Goal: Task Accomplishment & Management: Complete application form

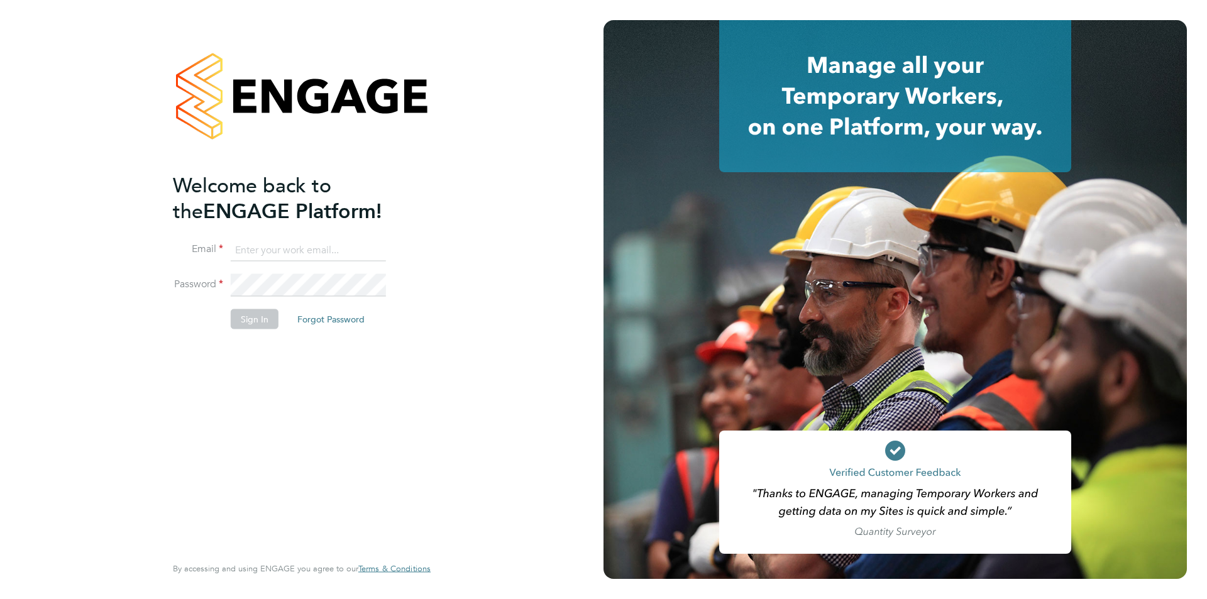
type input "Jessica@pcrnet.co.uk"
click at [252, 314] on button "Sign In" at bounding box center [255, 319] width 48 height 20
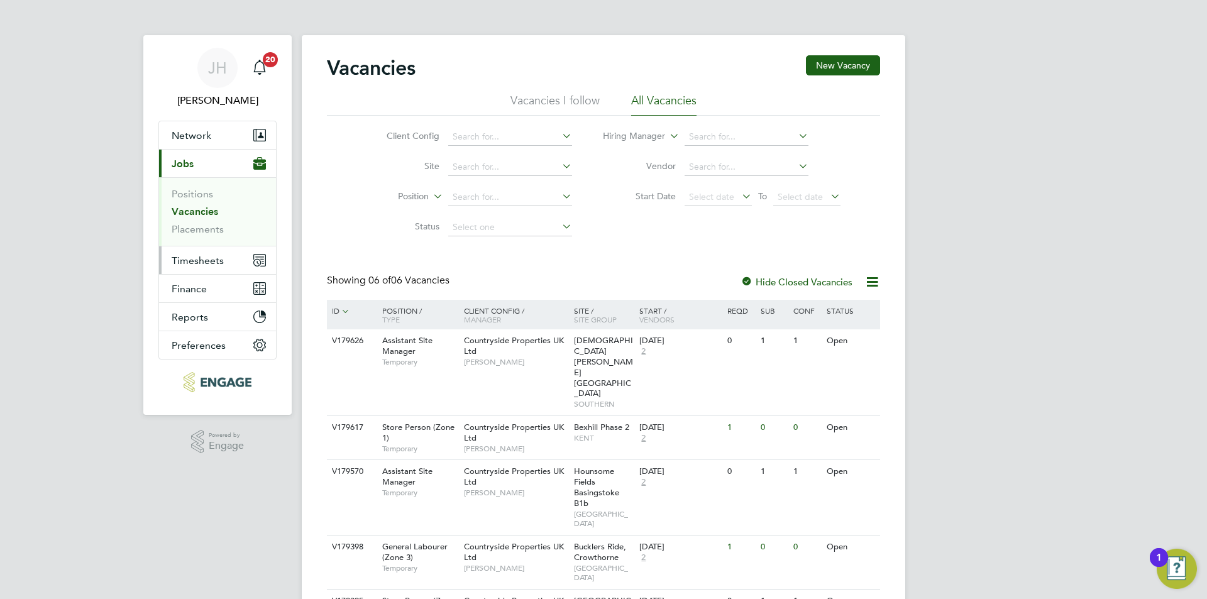
click at [214, 255] on span "Timesheets" at bounding box center [198, 261] width 52 height 12
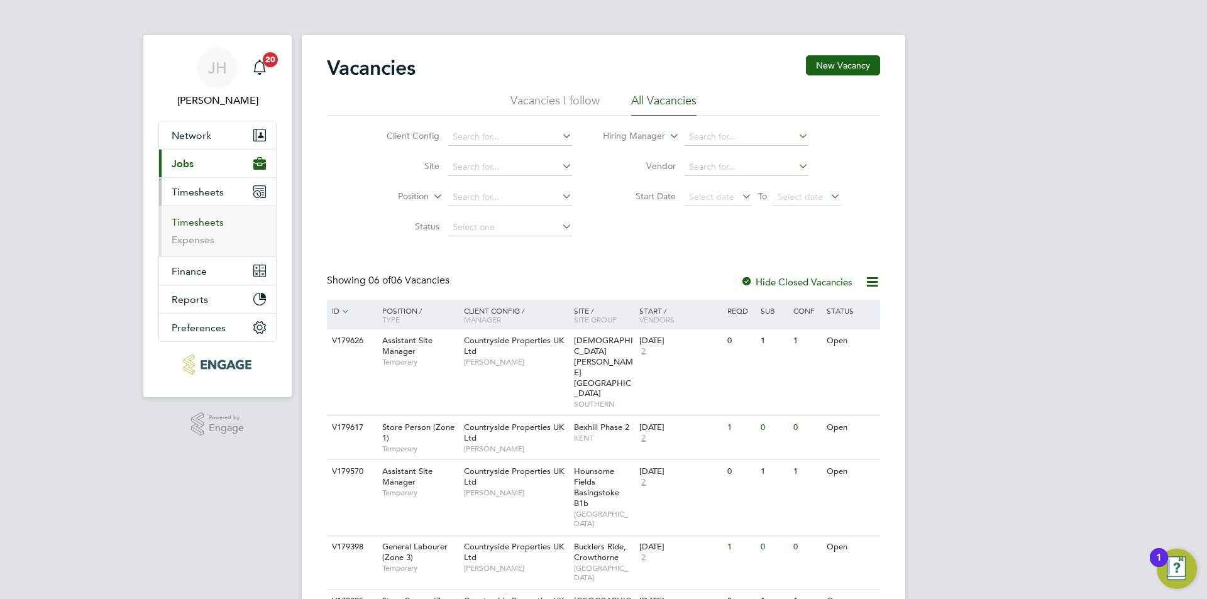
click at [205, 221] on link "Timesheets" at bounding box center [198, 222] width 52 height 12
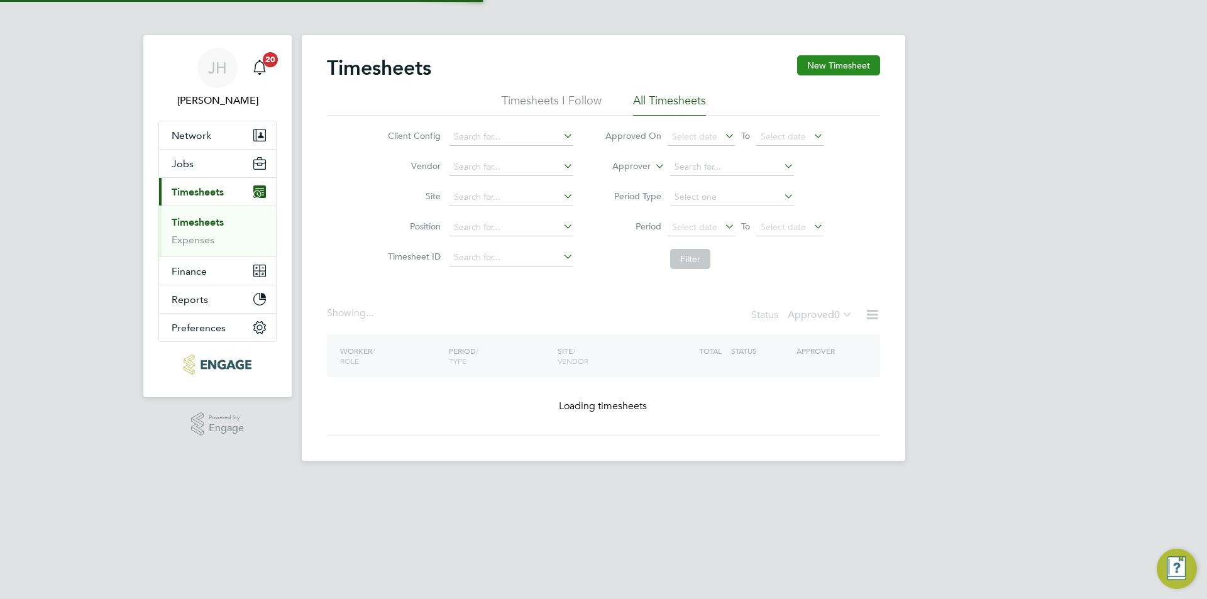
click at [842, 65] on button "New Timesheet" at bounding box center [838, 65] width 83 height 20
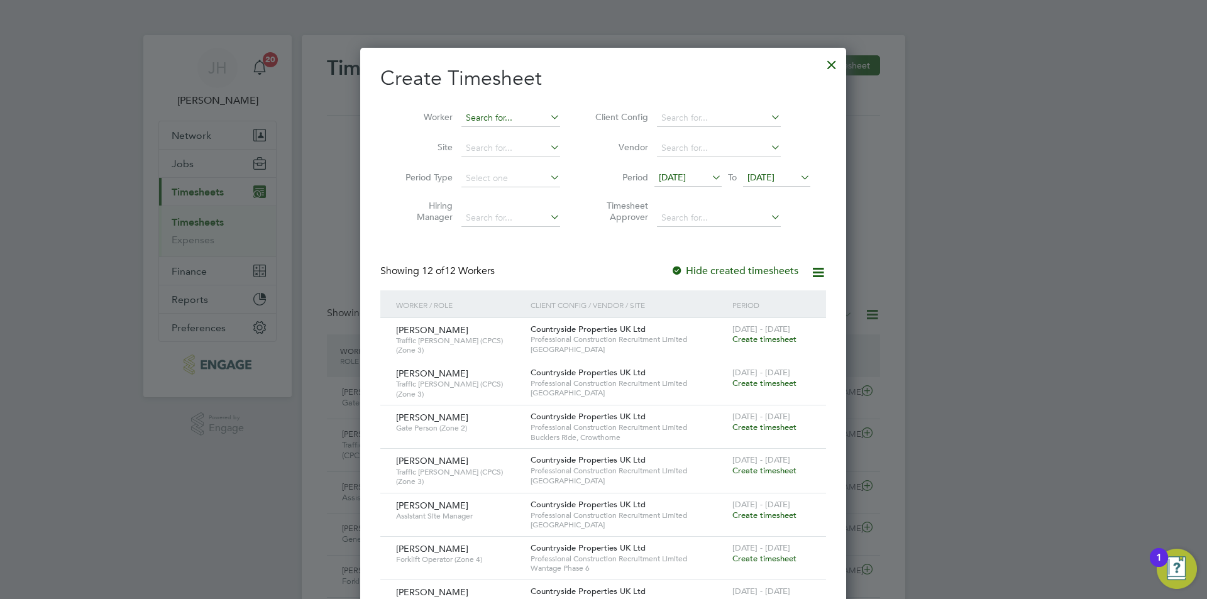
click at [501, 121] on input at bounding box center [510, 118] width 99 height 18
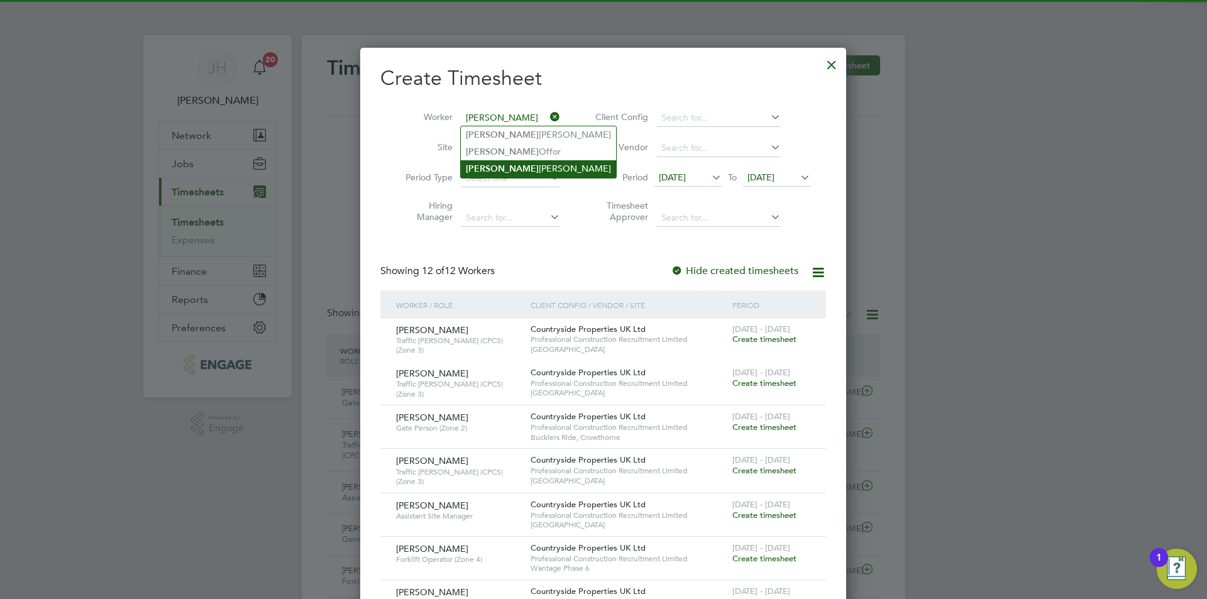
click at [519, 162] on li "[PERSON_NAME]" at bounding box center [538, 168] width 155 height 17
type input "[PERSON_NAME]"
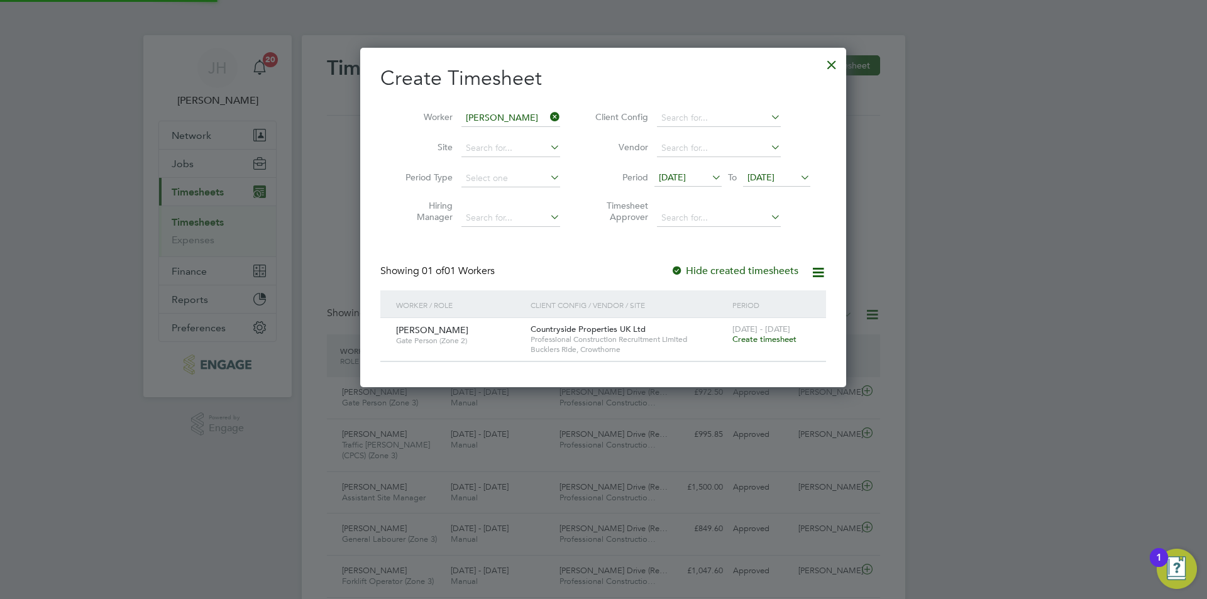
click at [774, 340] on span "Create timesheet" at bounding box center [764, 339] width 64 height 11
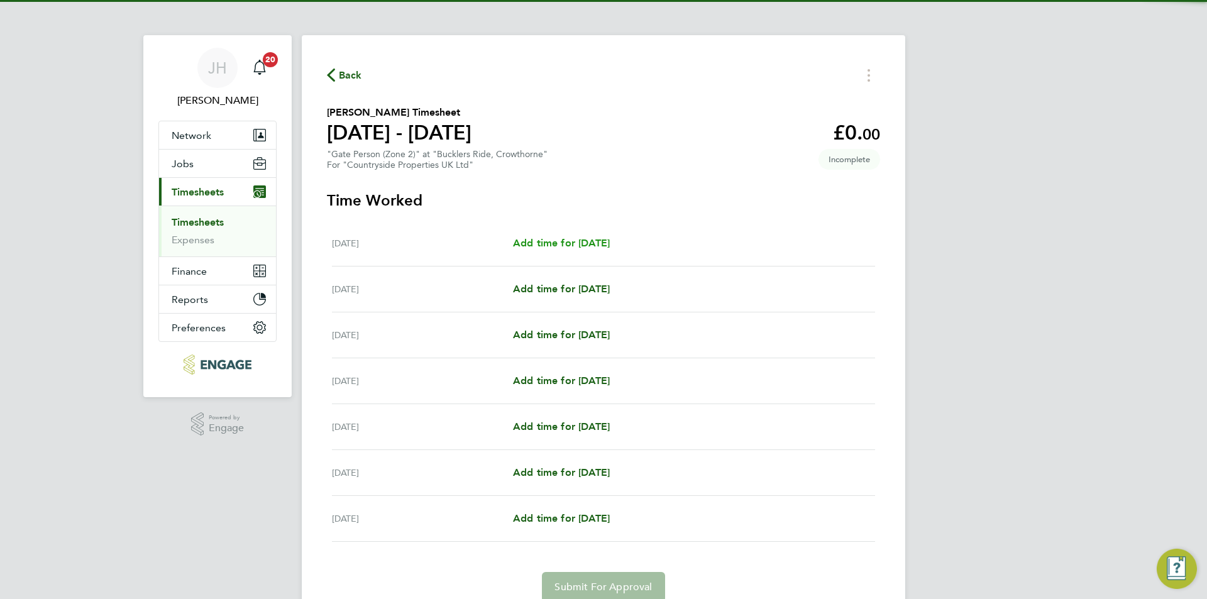
click at [583, 244] on span "Add time for [DATE]" at bounding box center [561, 243] width 97 height 12
select select "30"
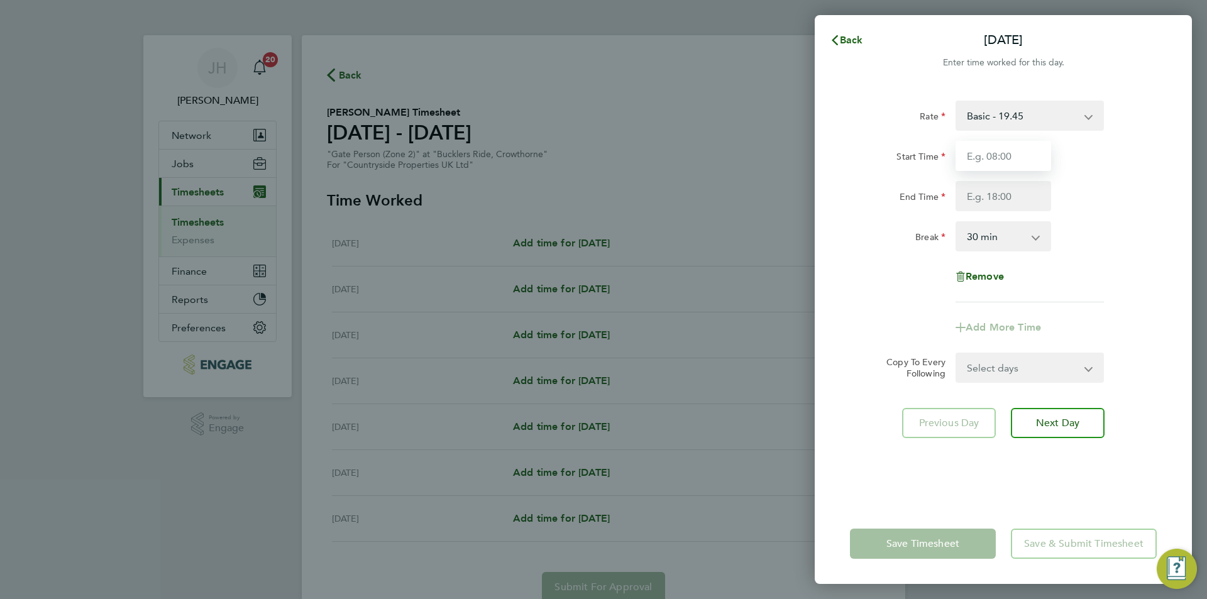
click at [1022, 162] on input "Start Time" at bounding box center [1004, 156] width 96 height 30
type input "07:30"
type input "18:00"
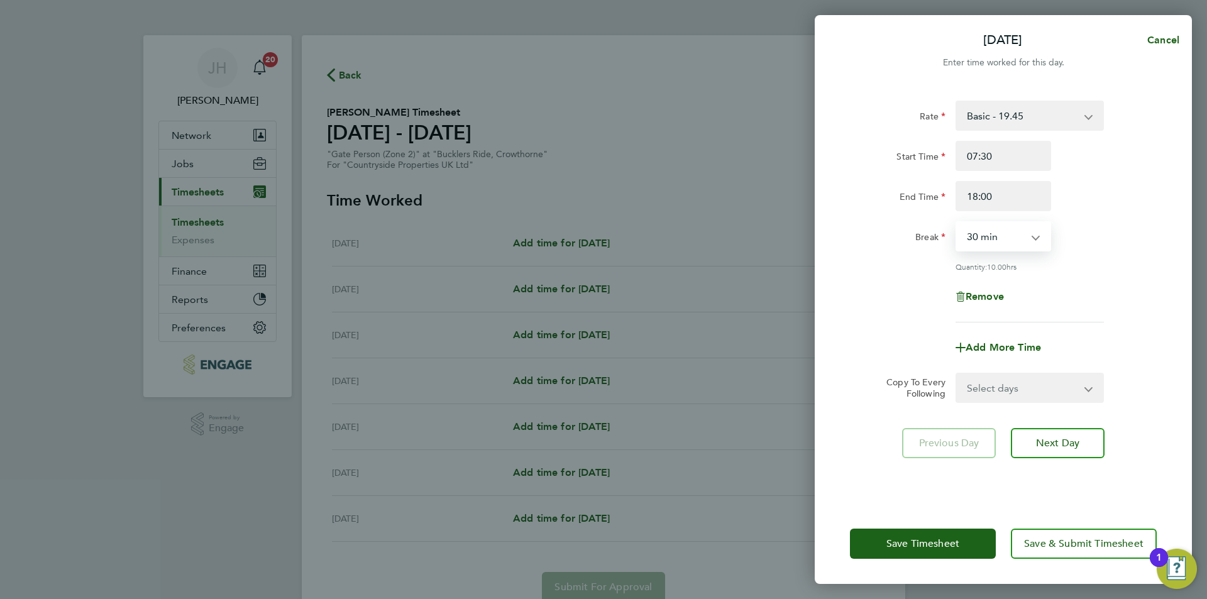
click at [1051, 394] on select "Select days Day Weekday (Mon-Fri) Weekend (Sat-Sun) [DATE] [DATE] [DATE] [DATE]…" at bounding box center [1023, 388] width 132 height 28
select select "WEEKDAY"
click at [957, 374] on select "Select days Day Weekday (Mon-Fri) Weekend (Sat-Sun) [DATE] [DATE] [DATE] [DATE]…" at bounding box center [1023, 388] width 132 height 28
select select "[DATE]"
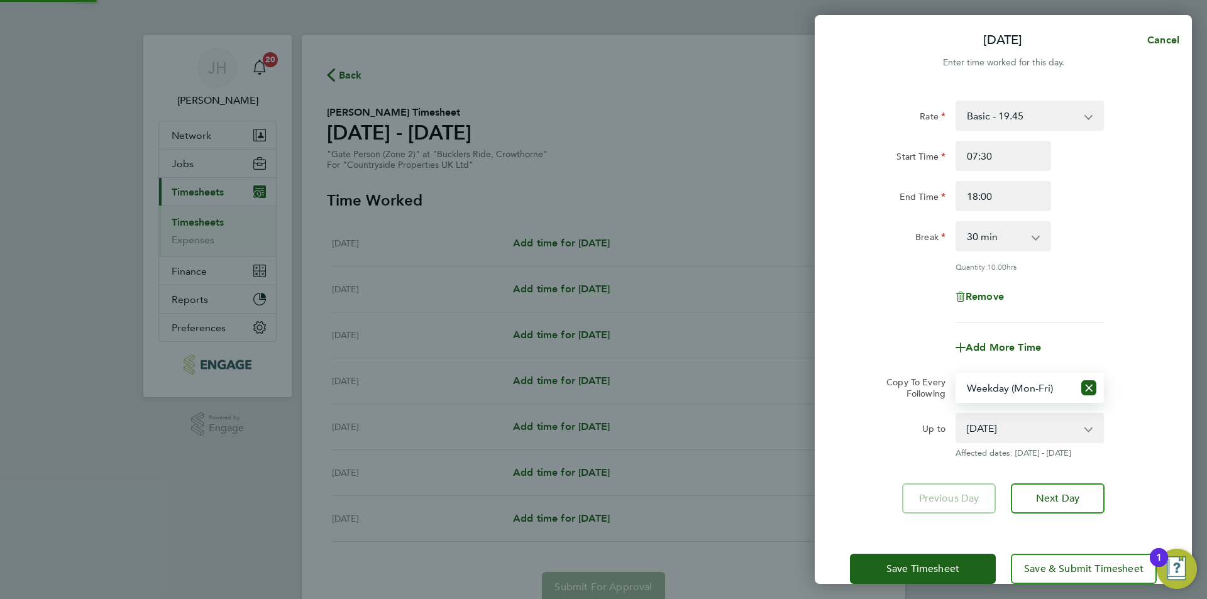
click at [943, 549] on div "Save Timesheet Save & Submit Timesheet" at bounding box center [1003, 569] width 377 height 80
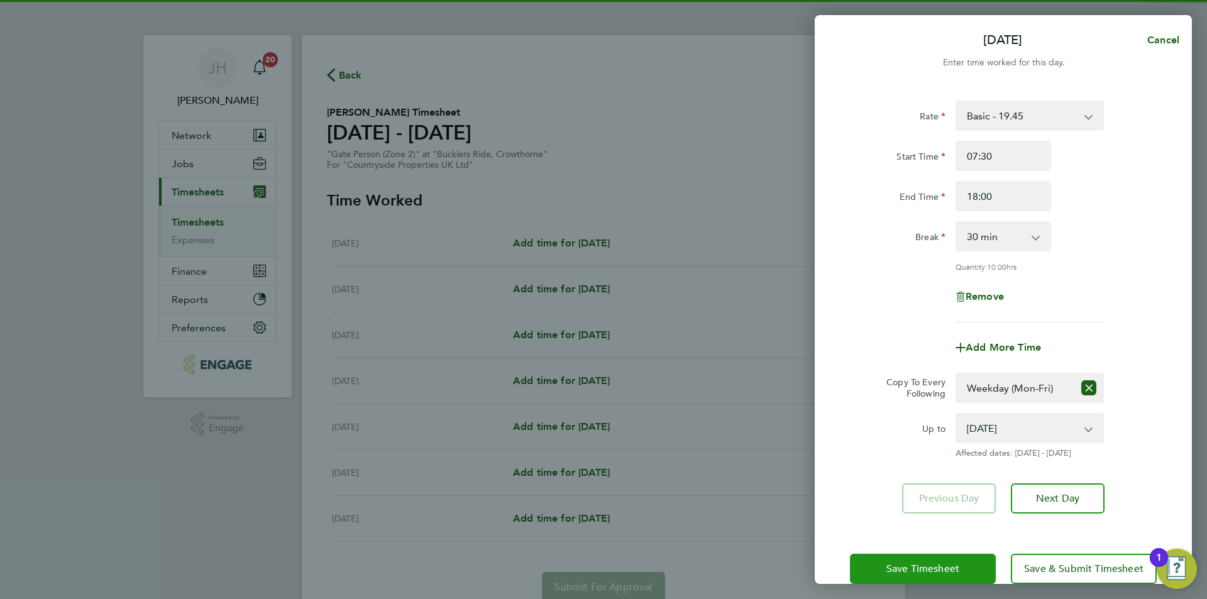
click at [939, 565] on span "Save Timesheet" at bounding box center [922, 569] width 73 height 13
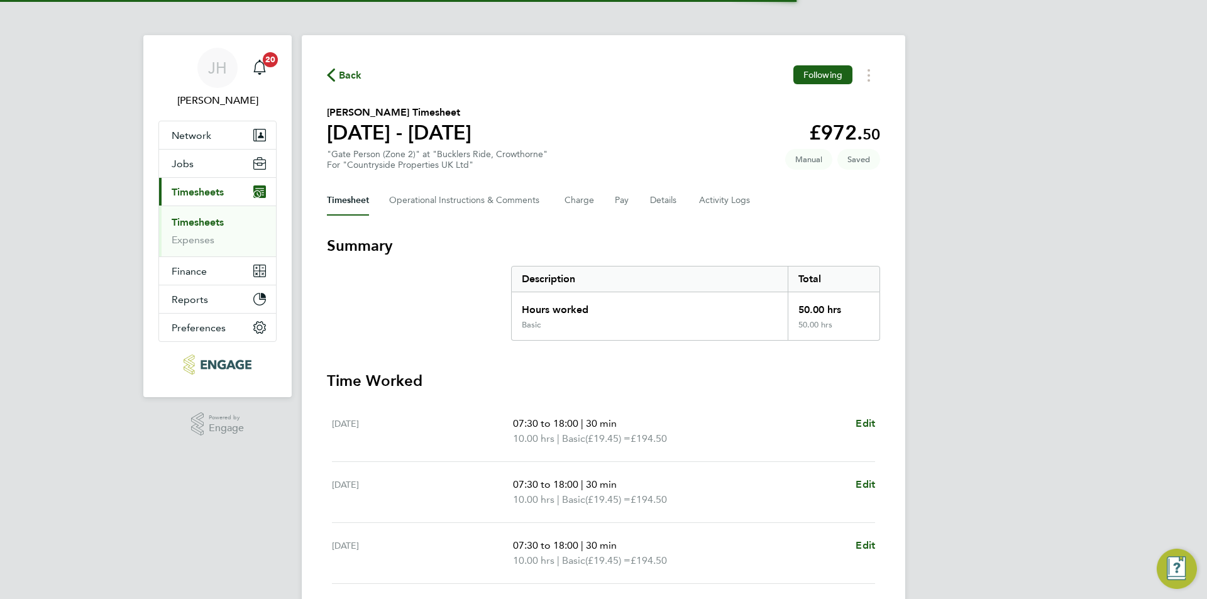
click at [958, 291] on div "[PERSON_NAME] Notifications 20 Applications: Network Team Members Businesses Si…" at bounding box center [603, 454] width 1207 height 908
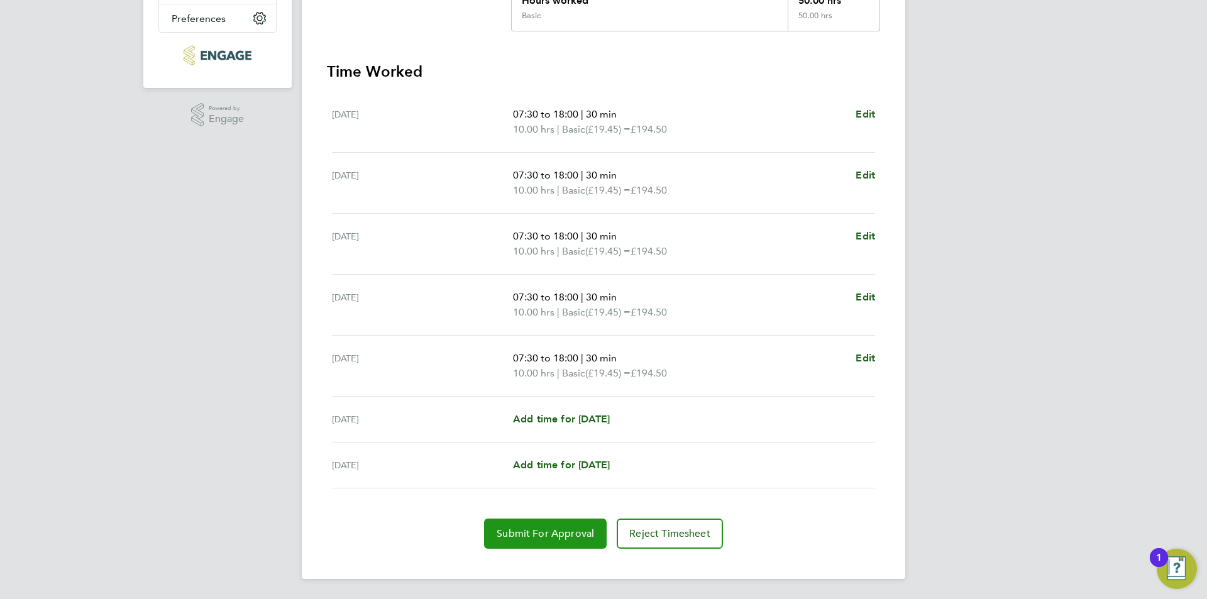
click at [566, 519] on button "Submit For Approval" at bounding box center [545, 534] width 123 height 30
click at [907, 315] on div "[PERSON_NAME] Notifications 20 Applications: Network Team Members Businesses Si…" at bounding box center [603, 145] width 1207 height 908
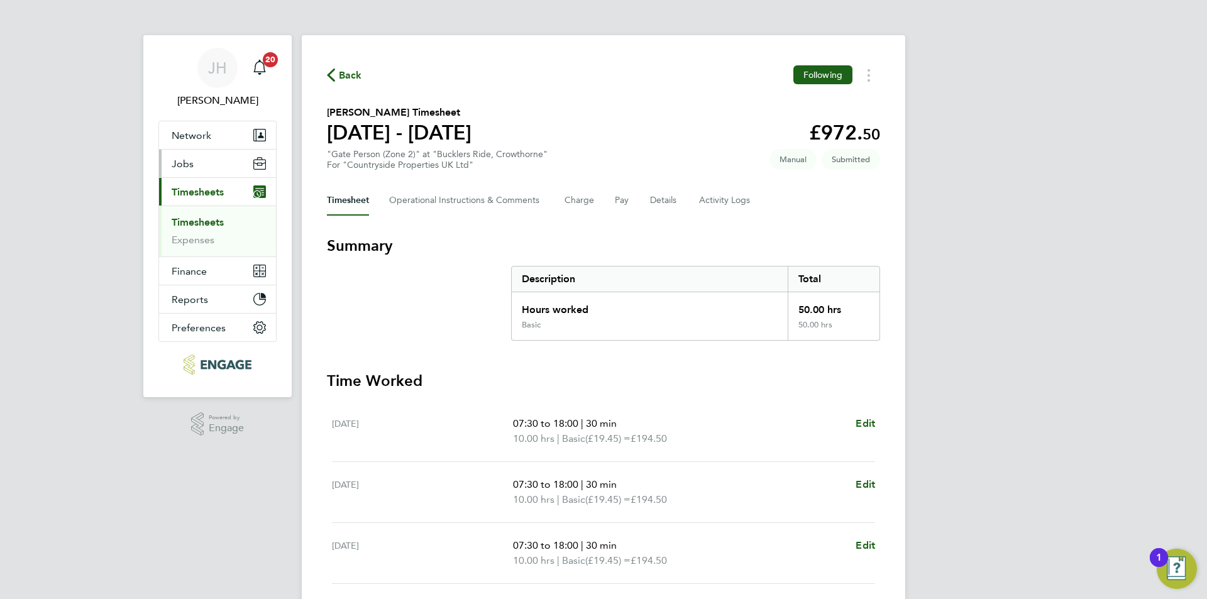
click at [224, 168] on button "Jobs" at bounding box center [217, 164] width 117 height 28
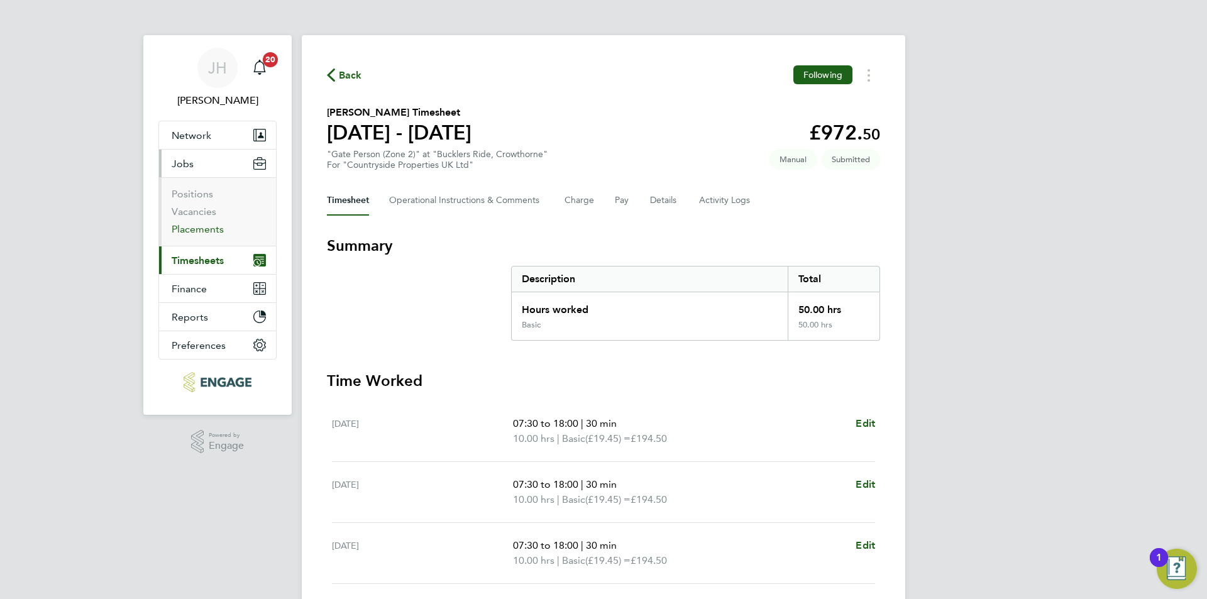
click at [206, 228] on link "Placements" at bounding box center [198, 229] width 52 height 12
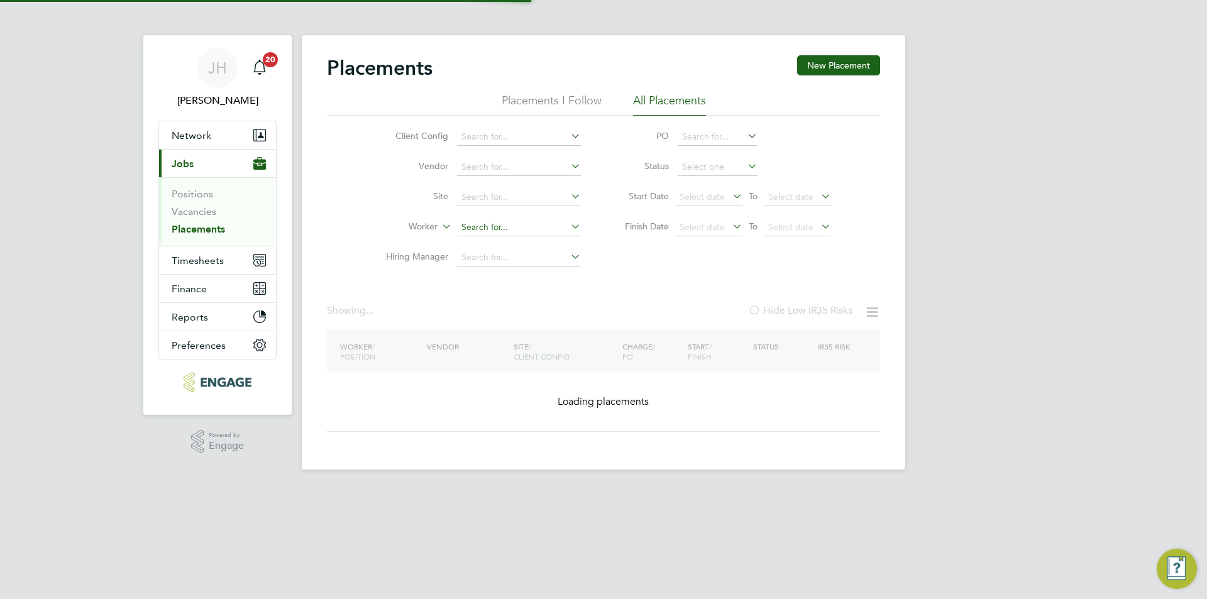
click at [487, 223] on input at bounding box center [519, 228] width 124 height 18
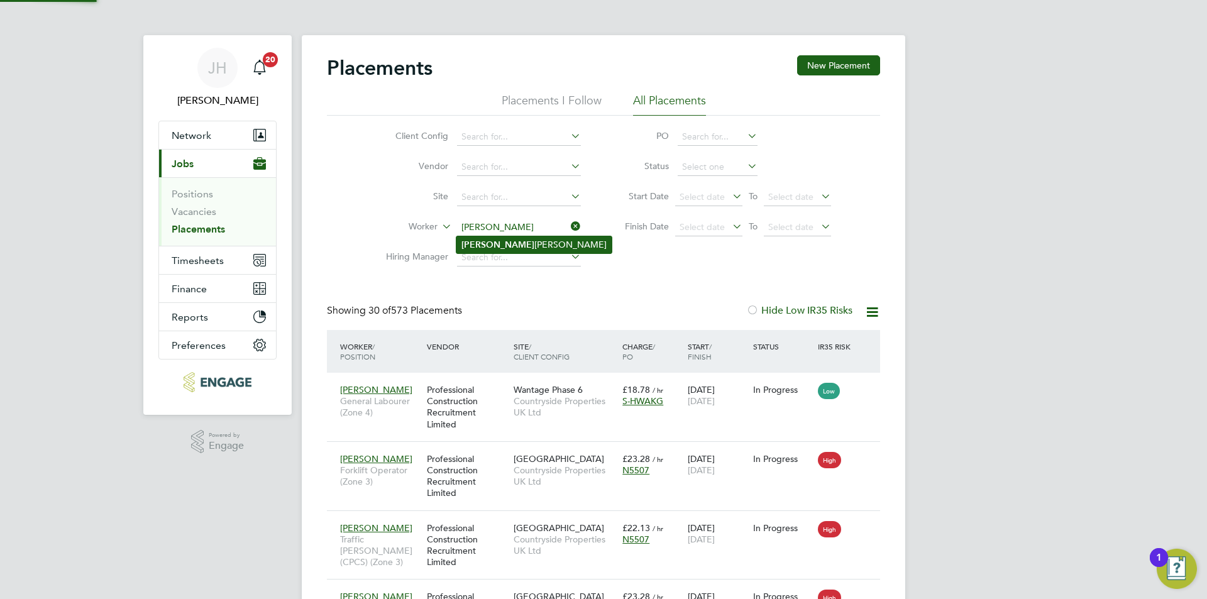
click at [506, 241] on li "[PERSON_NAME]" at bounding box center [533, 244] width 155 height 17
type input "[PERSON_NAME]"
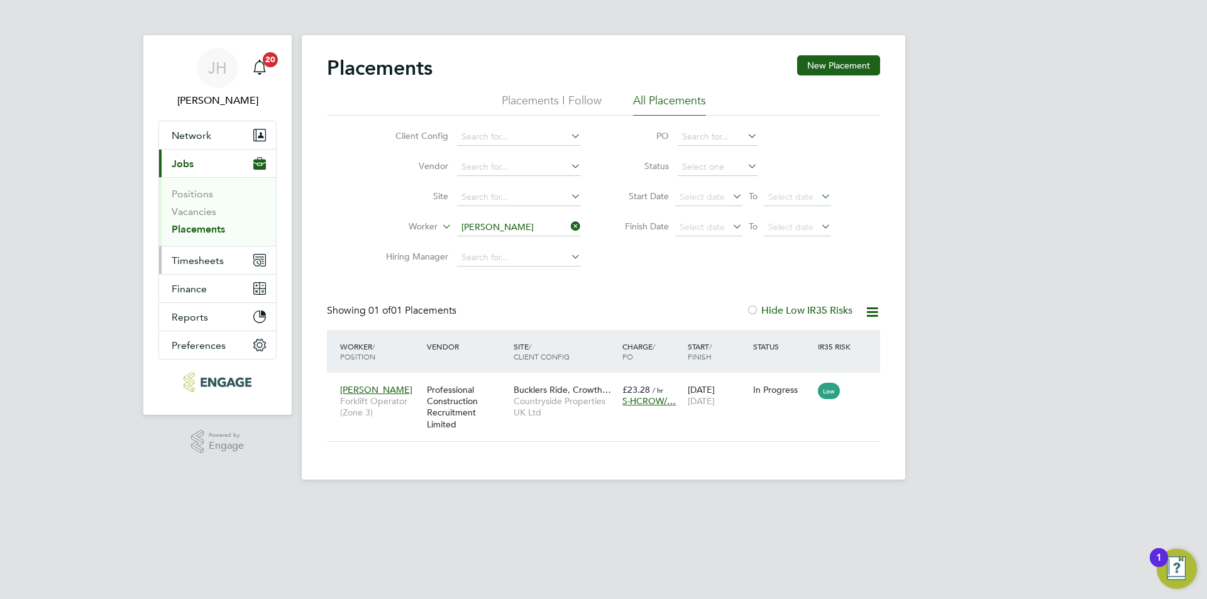
click at [202, 261] on span "Timesheets" at bounding box center [198, 261] width 52 height 12
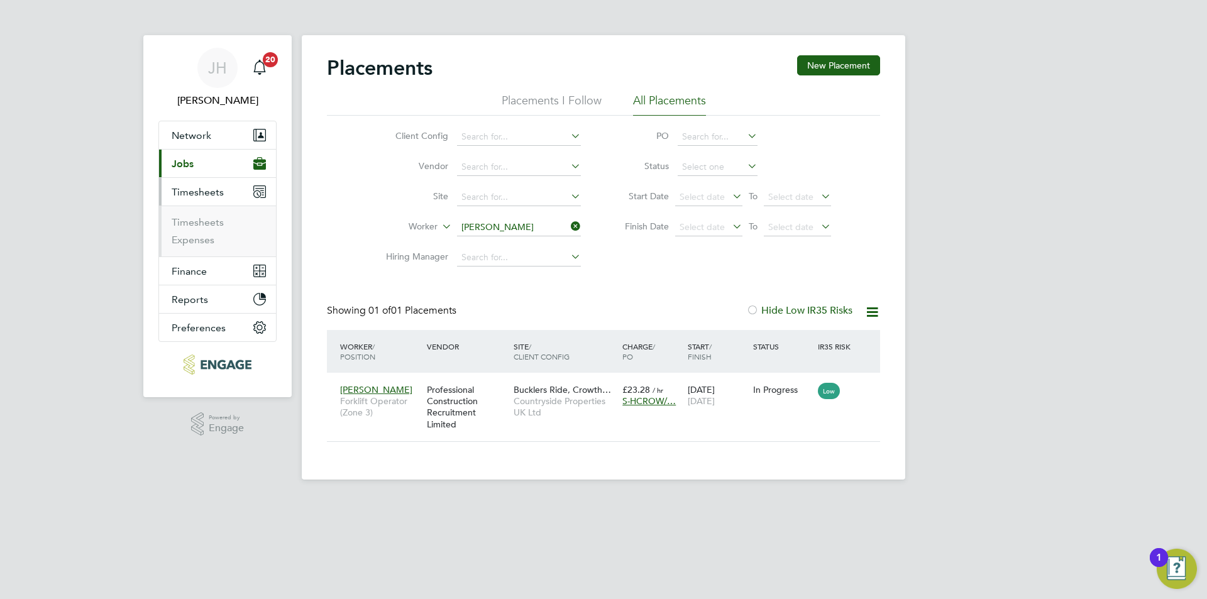
click at [209, 209] on ul "Timesheets Expenses" at bounding box center [217, 231] width 117 height 51
click at [208, 216] on ul "Timesheets Expenses" at bounding box center [217, 231] width 117 height 51
click at [210, 219] on link "Timesheets" at bounding box center [198, 222] width 52 height 12
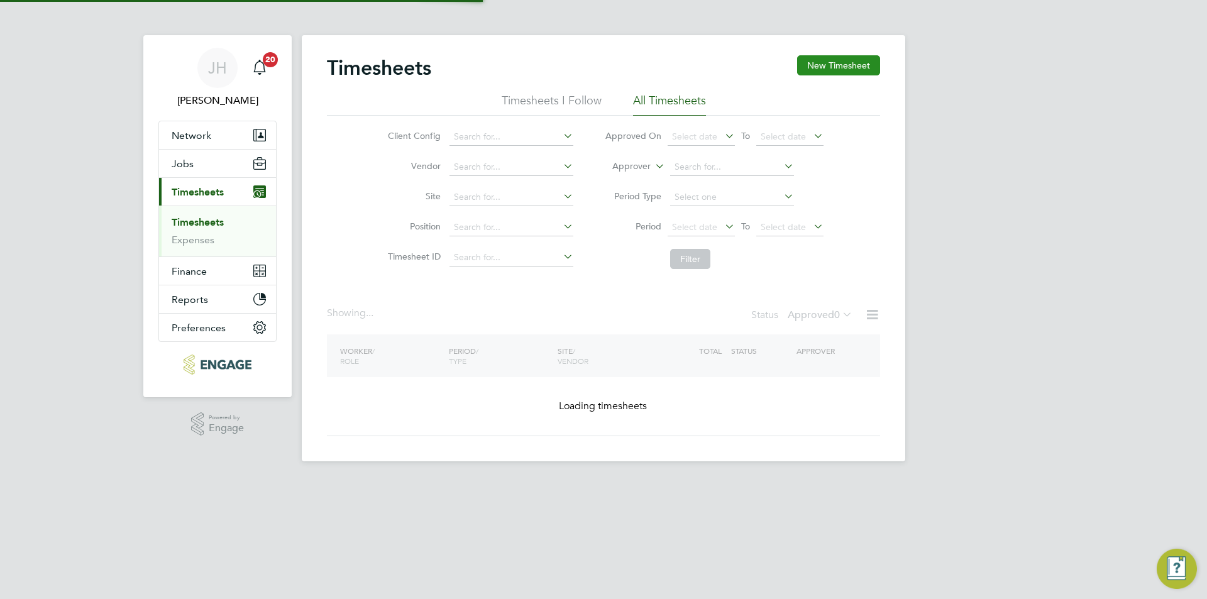
click at [854, 64] on button "New Timesheet" at bounding box center [838, 65] width 83 height 20
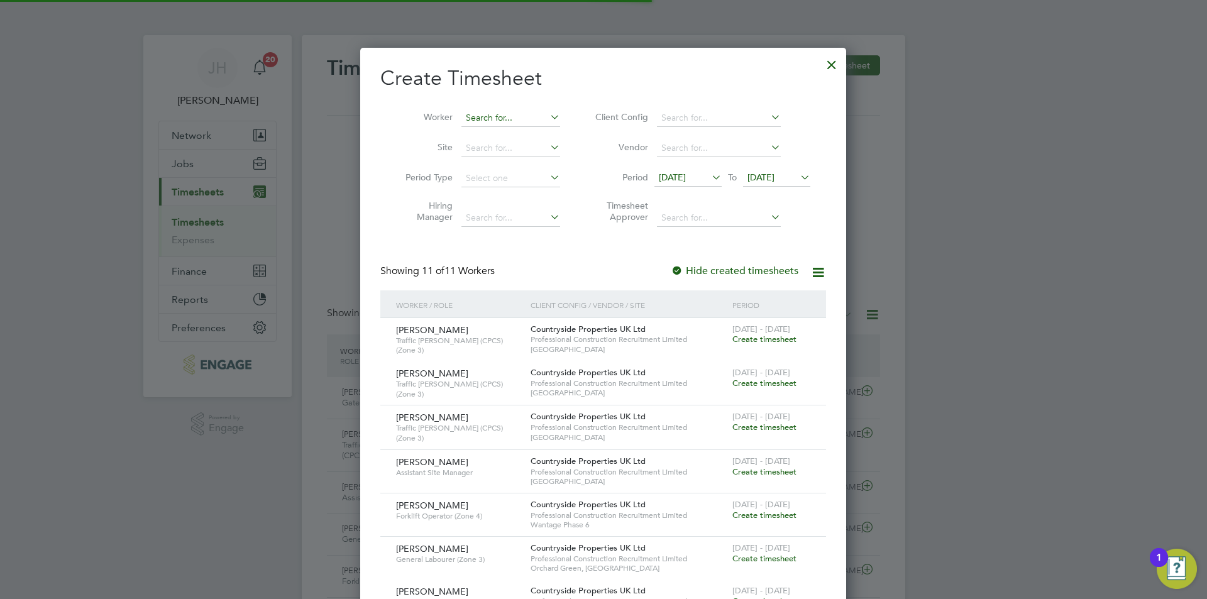
click at [495, 113] on input at bounding box center [510, 118] width 99 height 18
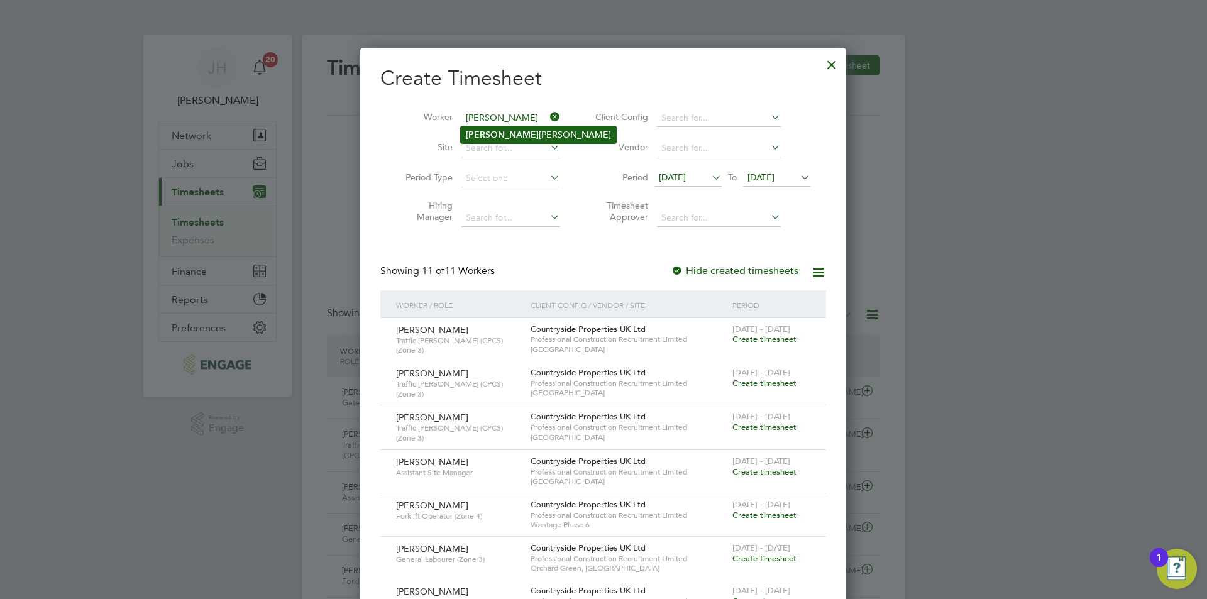
click at [511, 130] on li "[PERSON_NAME]" at bounding box center [538, 134] width 155 height 17
type input "[PERSON_NAME]"
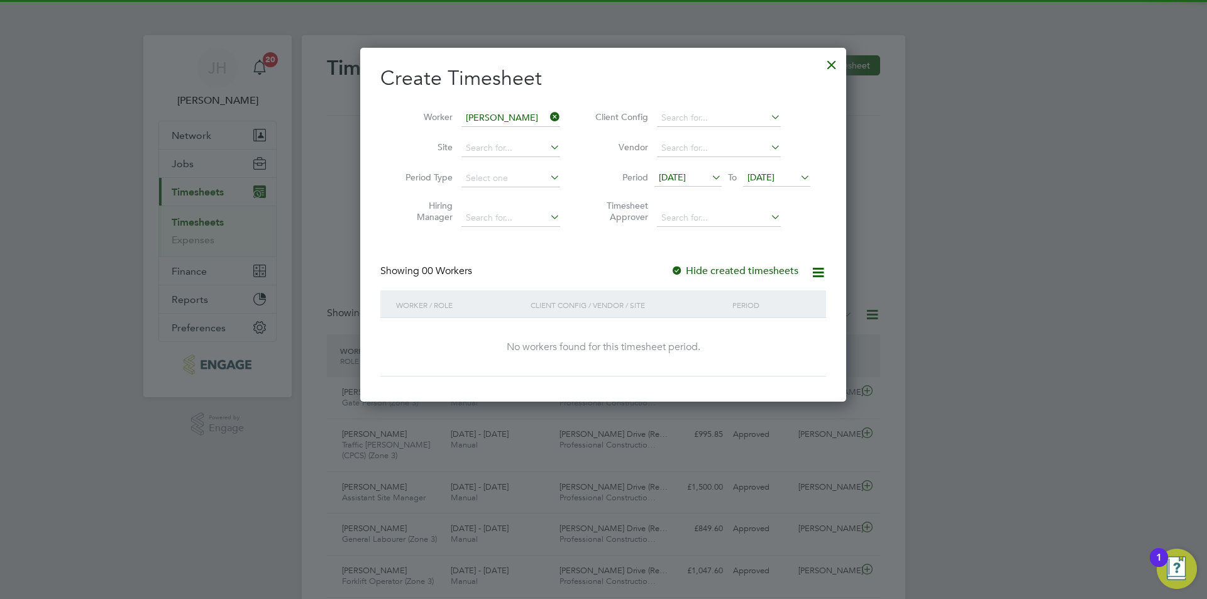
click at [692, 166] on li "Period [DATE] To [DATE]" at bounding box center [701, 178] width 250 height 30
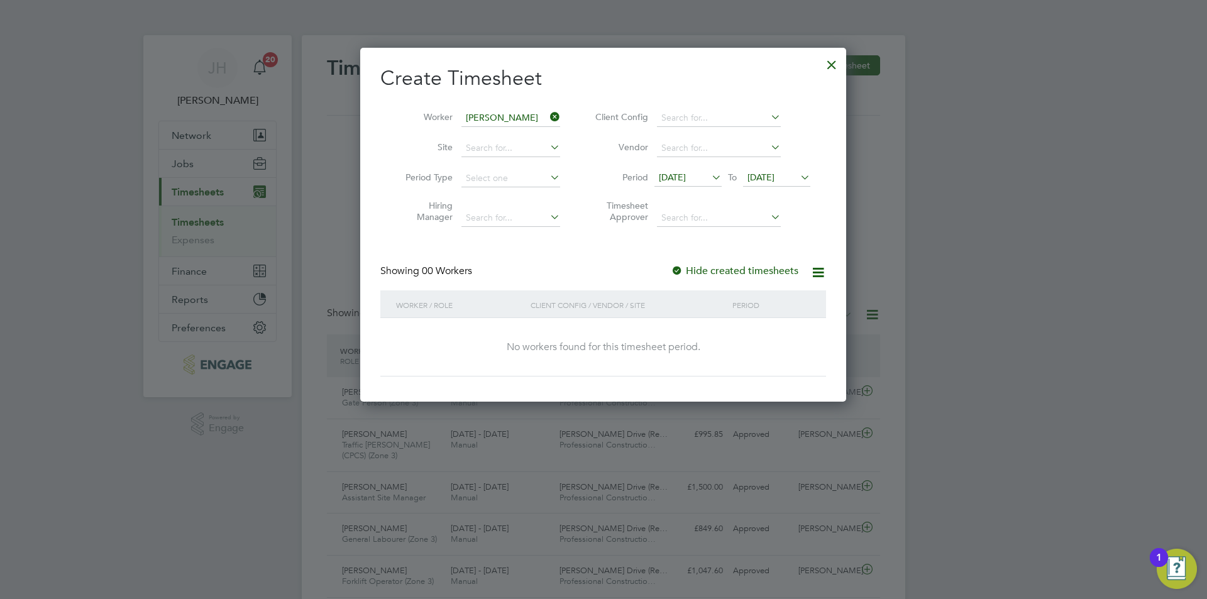
click at [686, 172] on span "[DATE]" at bounding box center [672, 177] width 27 height 11
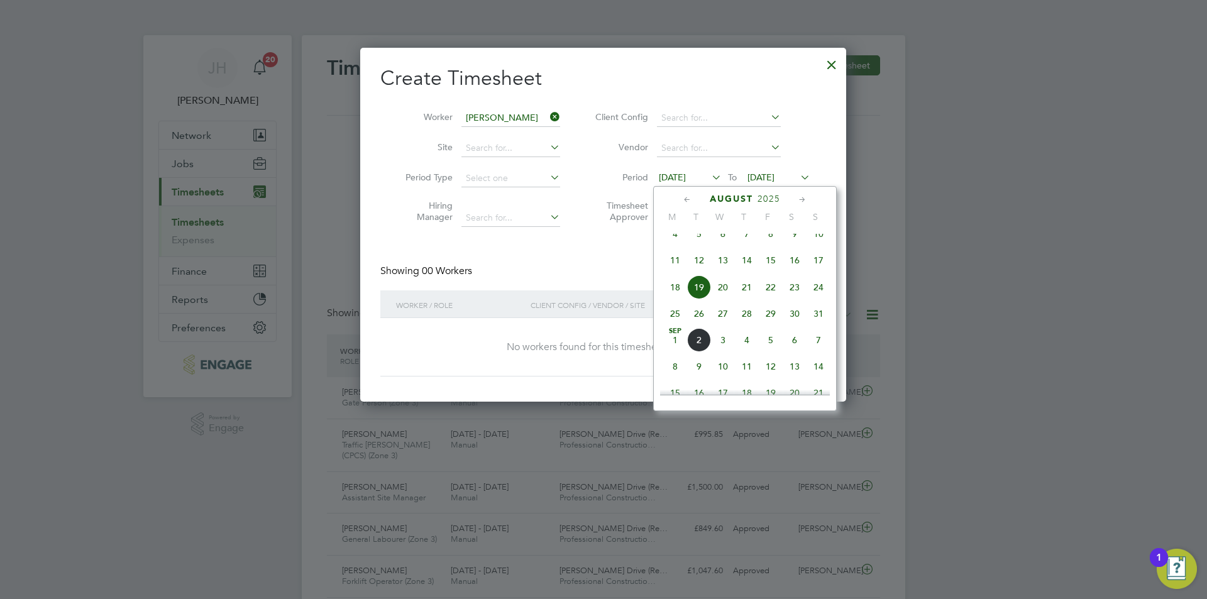
click at [673, 326] on span "25" at bounding box center [675, 314] width 24 height 24
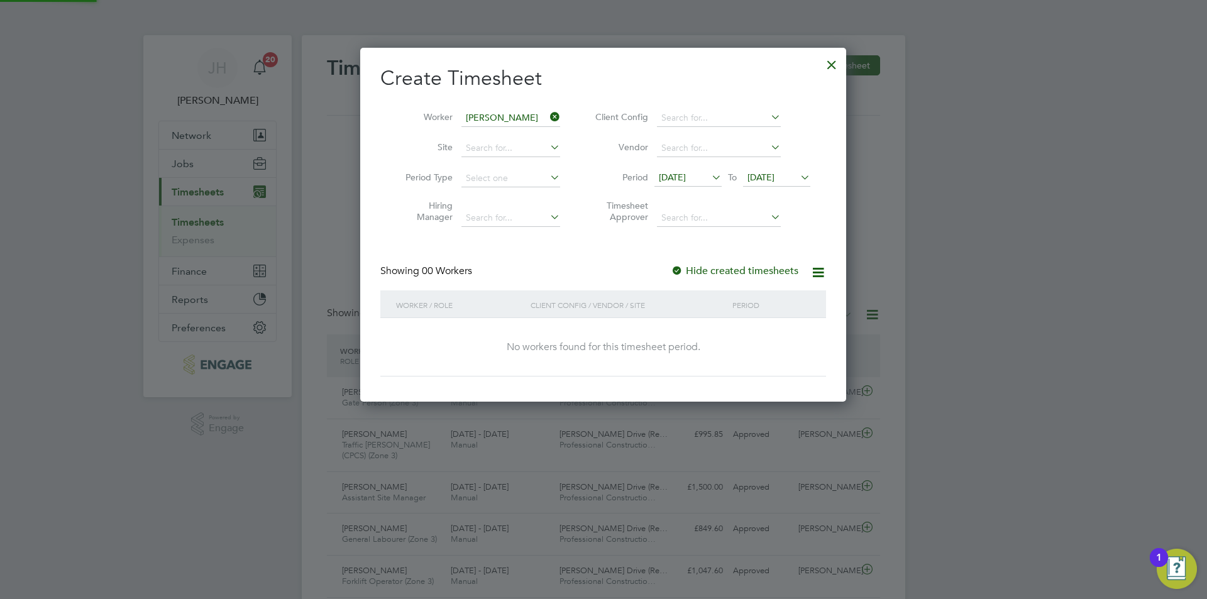
click at [775, 179] on span "[DATE]" at bounding box center [761, 177] width 27 height 11
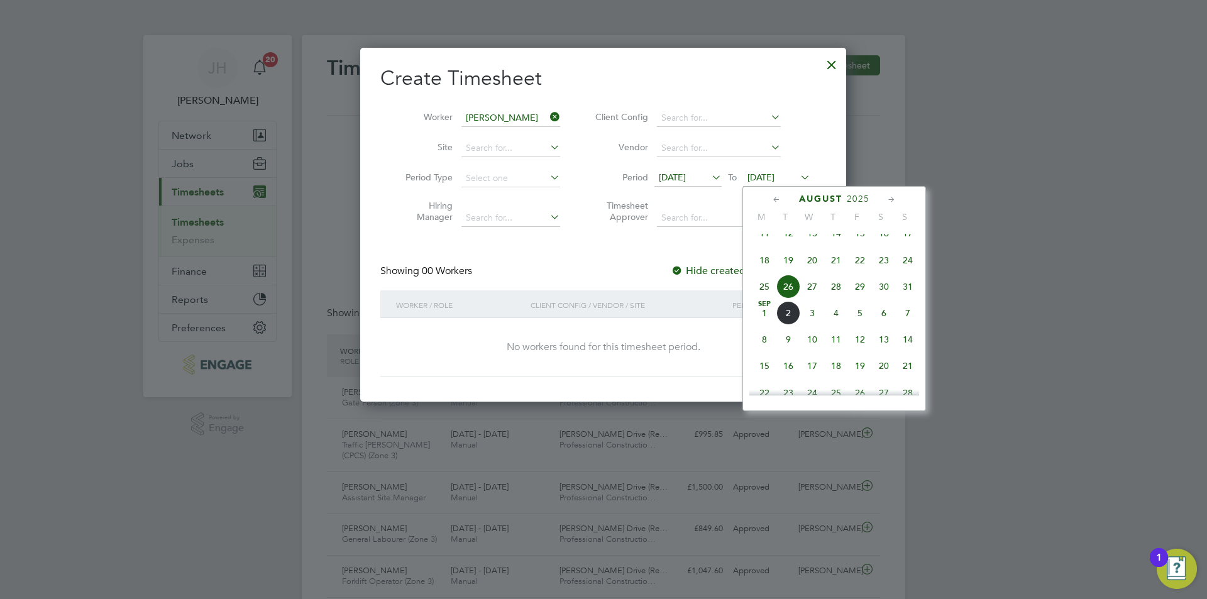
click at [903, 297] on span "31" at bounding box center [908, 287] width 24 height 24
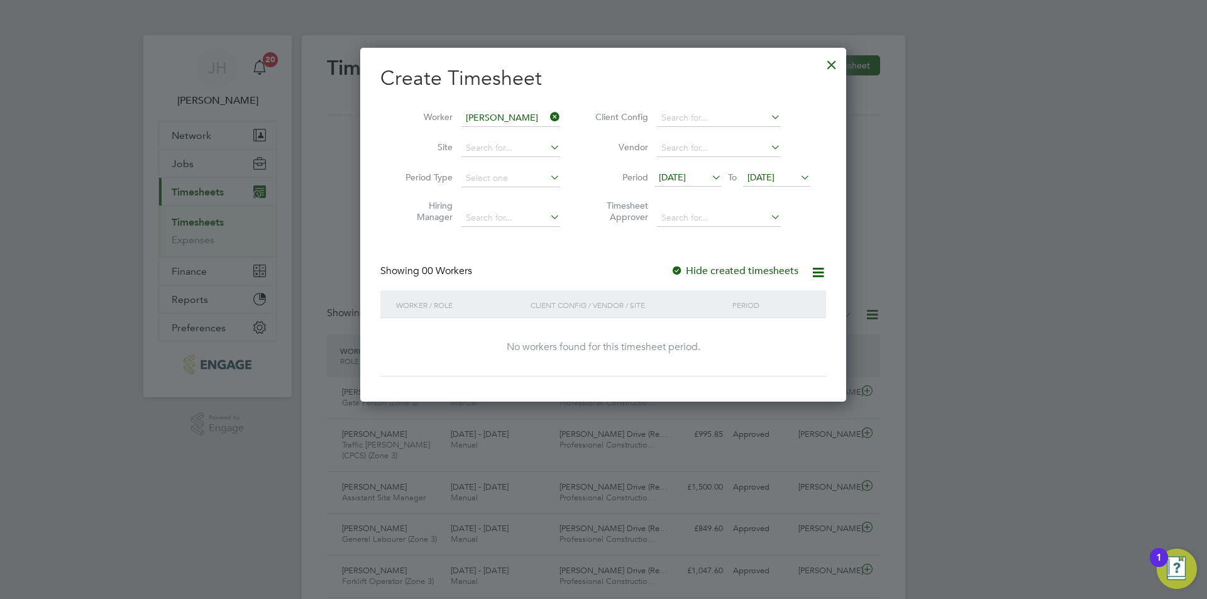
click at [835, 65] on div at bounding box center [831, 61] width 23 height 23
click at [935, 177] on div at bounding box center [603, 299] width 1207 height 599
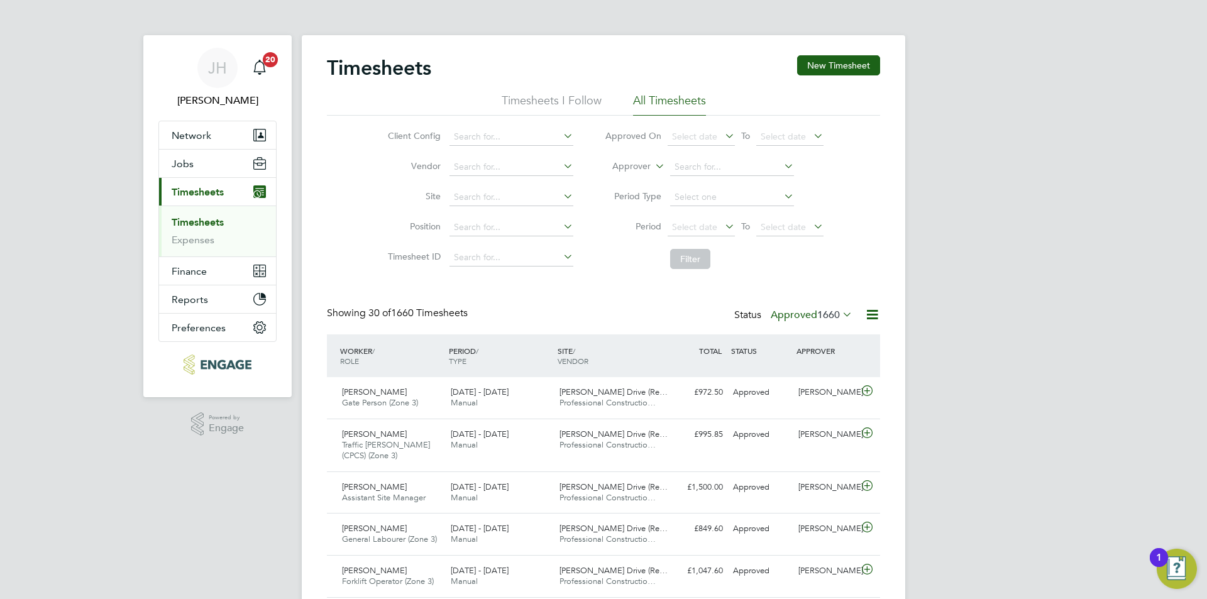
click at [819, 319] on span "1660" at bounding box center [828, 315] width 23 height 13
click at [803, 356] on li "Saved" at bounding box center [795, 355] width 58 height 18
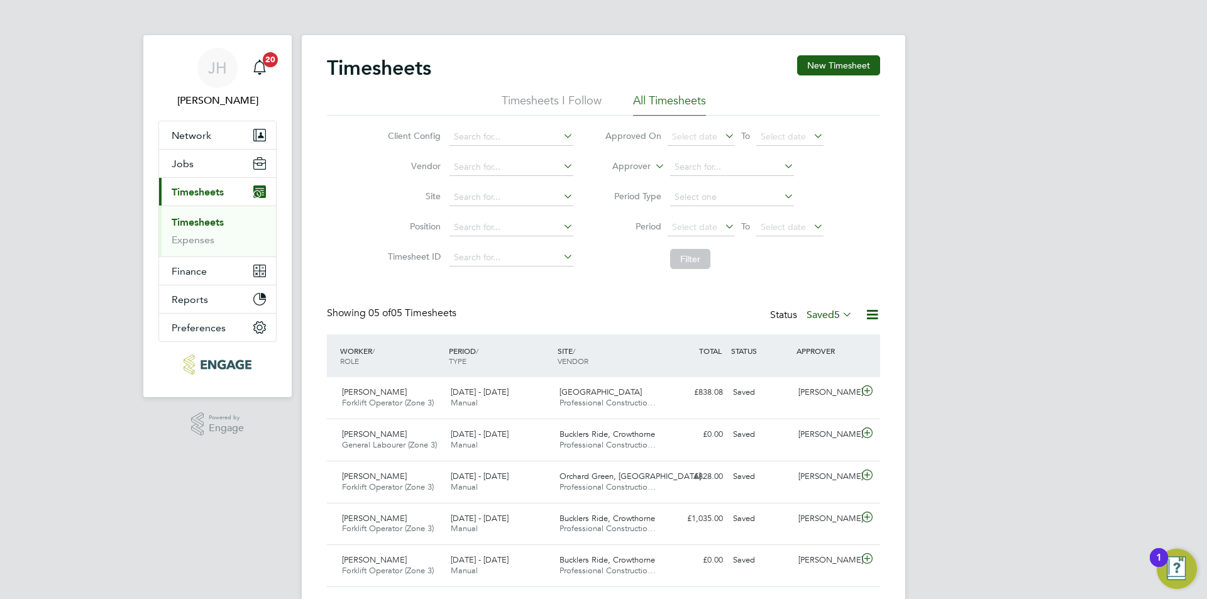
click at [549, 104] on li "Timesheets I Follow" at bounding box center [552, 104] width 100 height 23
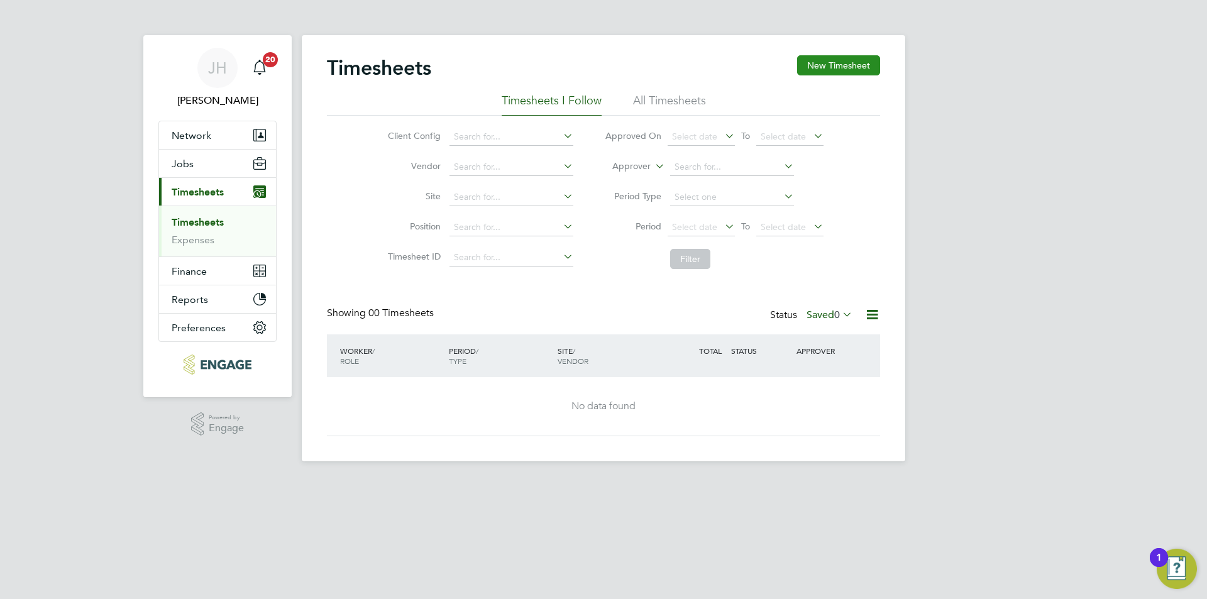
click at [843, 69] on button "New Timesheet" at bounding box center [838, 65] width 83 height 20
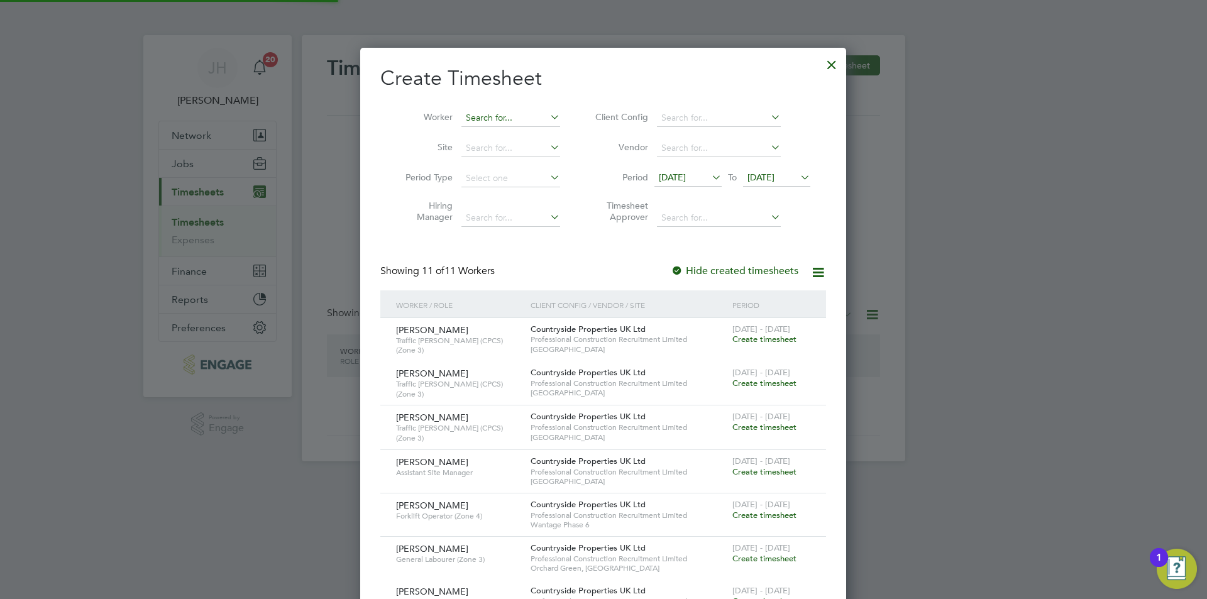
click at [500, 114] on input at bounding box center [510, 118] width 99 height 18
click at [512, 132] on li "[PERSON_NAME]" at bounding box center [538, 134] width 155 height 17
type input "[PERSON_NAME]"
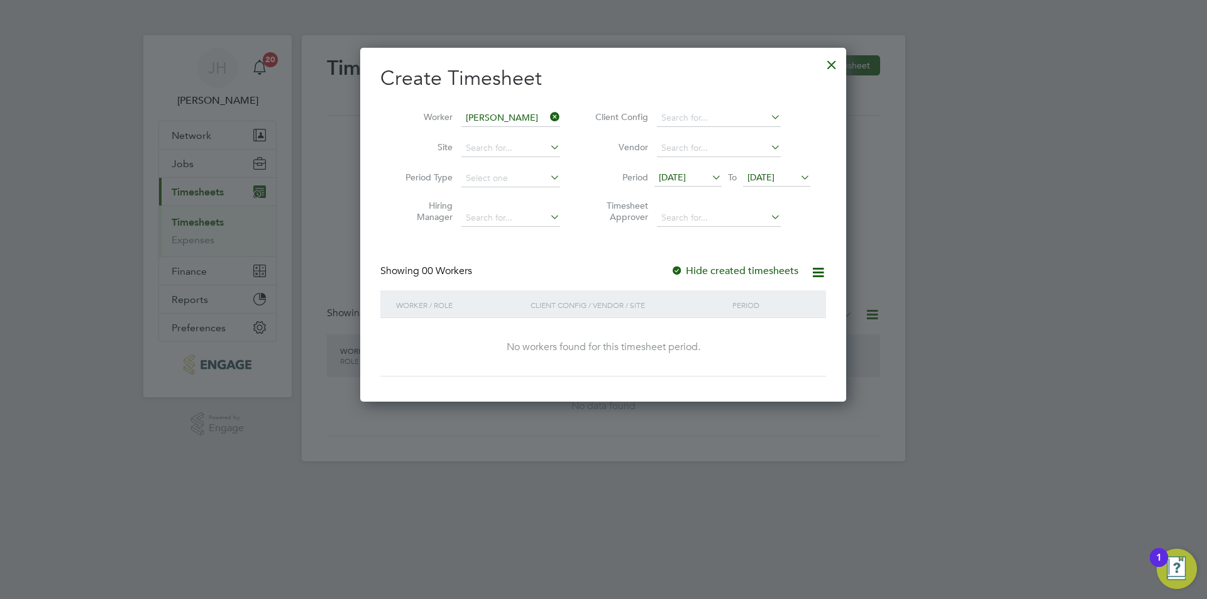
click at [668, 166] on li "Period [DATE] To [DATE]" at bounding box center [701, 178] width 250 height 30
drag, startPoint x: 669, startPoint y: 175, endPoint x: 675, endPoint y: 186, distance: 12.4
click at [670, 175] on span "[DATE]" at bounding box center [672, 177] width 27 height 11
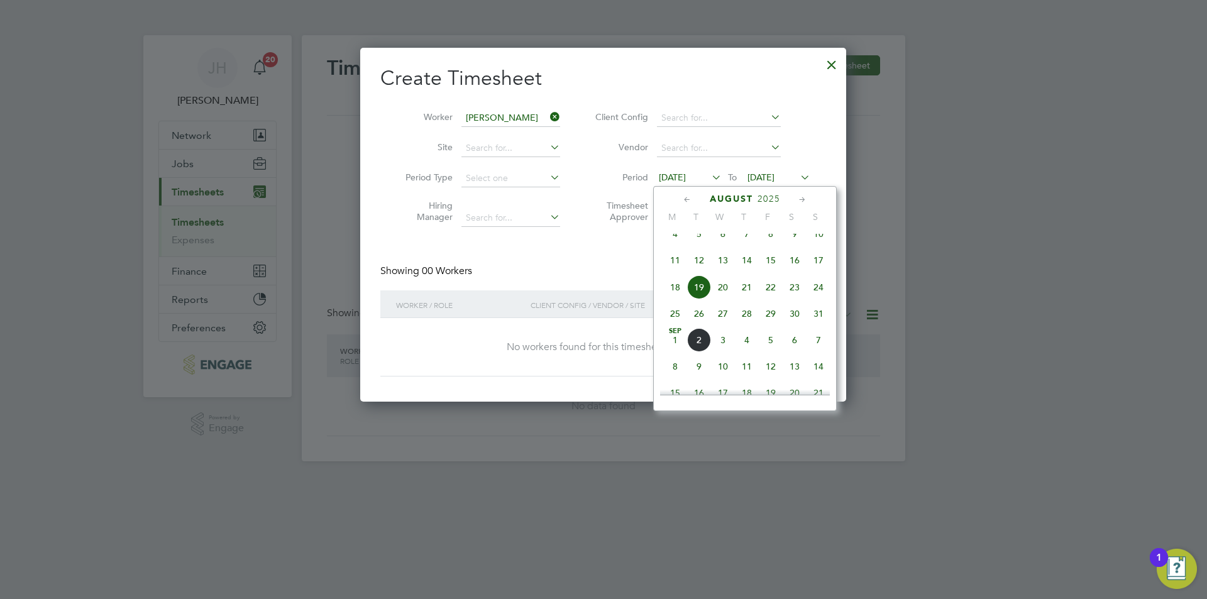
click at [681, 324] on span "25" at bounding box center [675, 314] width 24 height 24
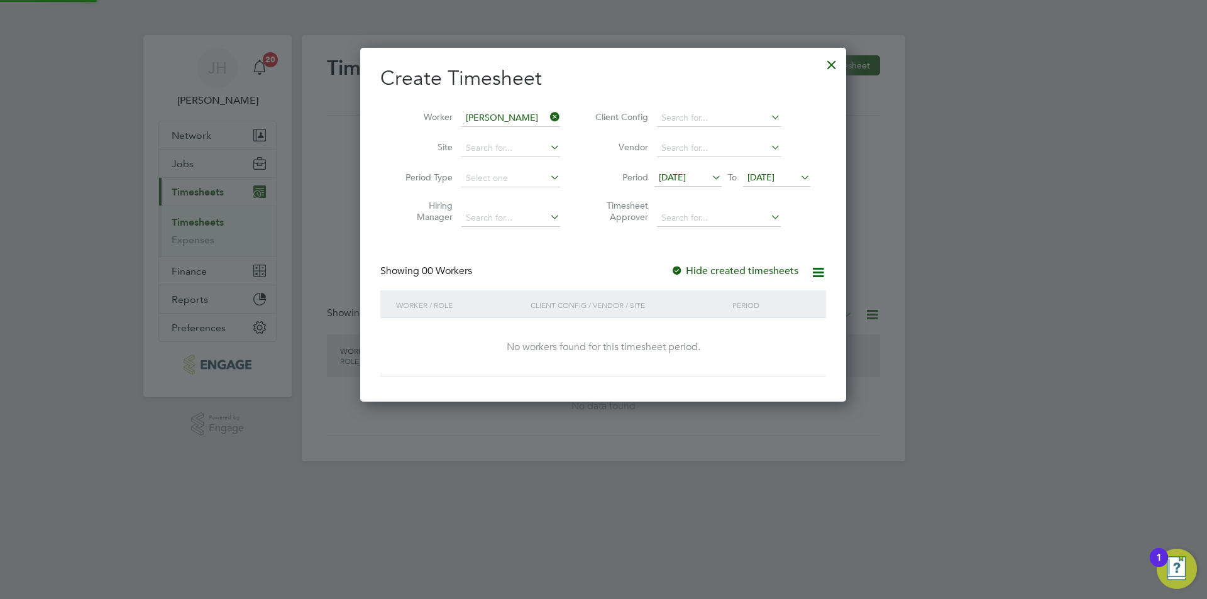
click at [775, 175] on span "[DATE]" at bounding box center [761, 177] width 27 height 11
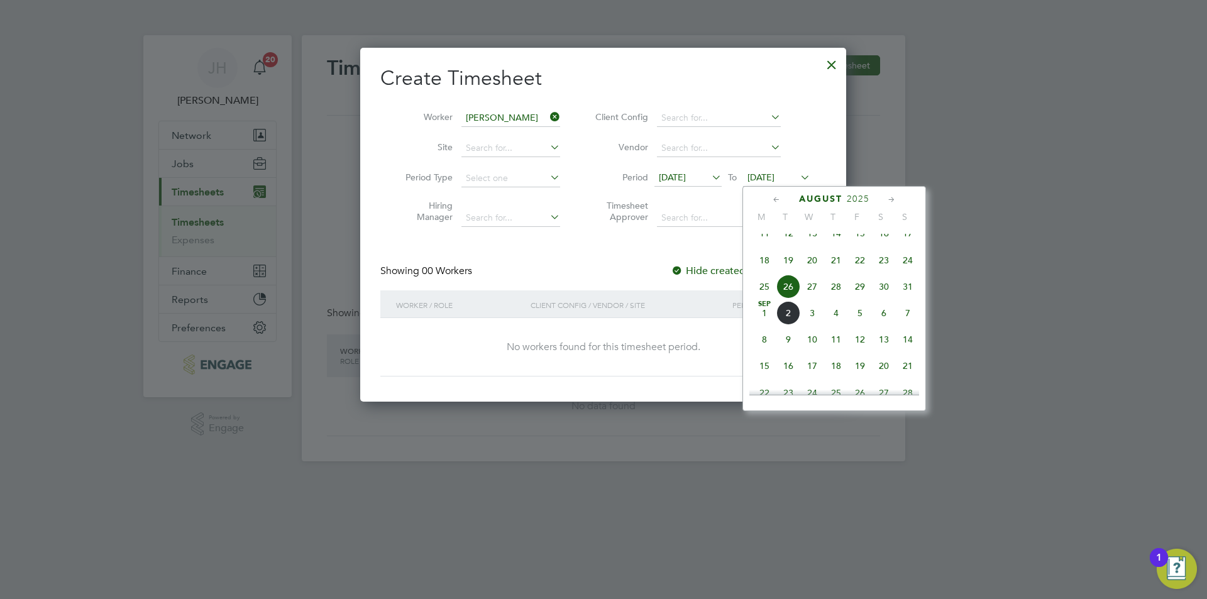
click at [903, 299] on span "31" at bounding box center [908, 287] width 24 height 24
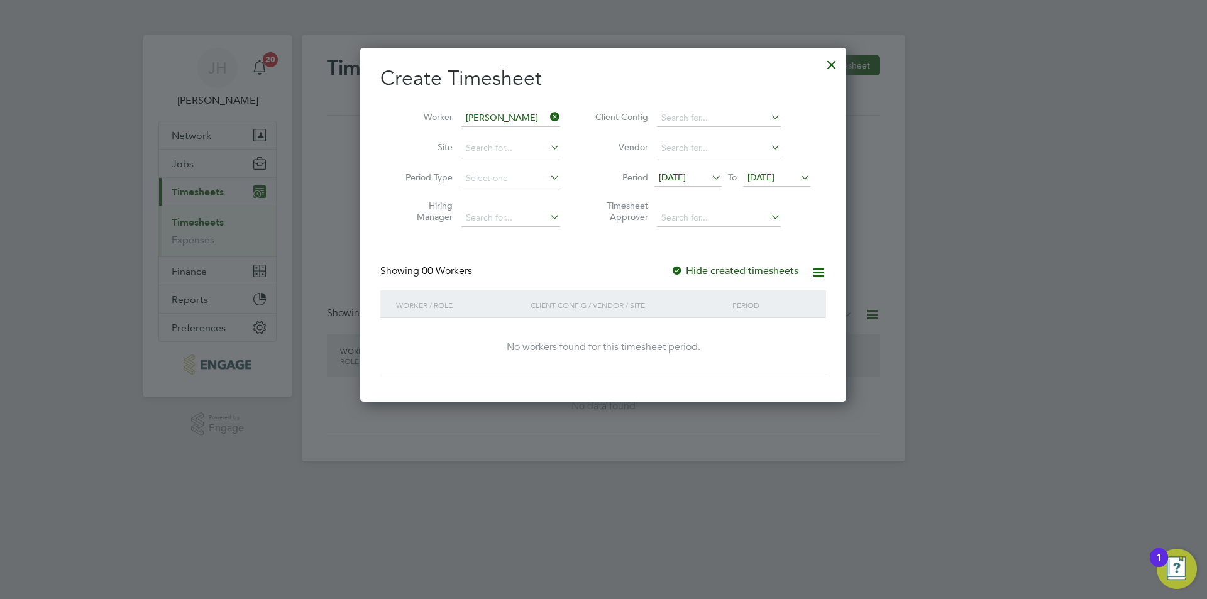
click at [834, 63] on div at bounding box center [831, 61] width 23 height 23
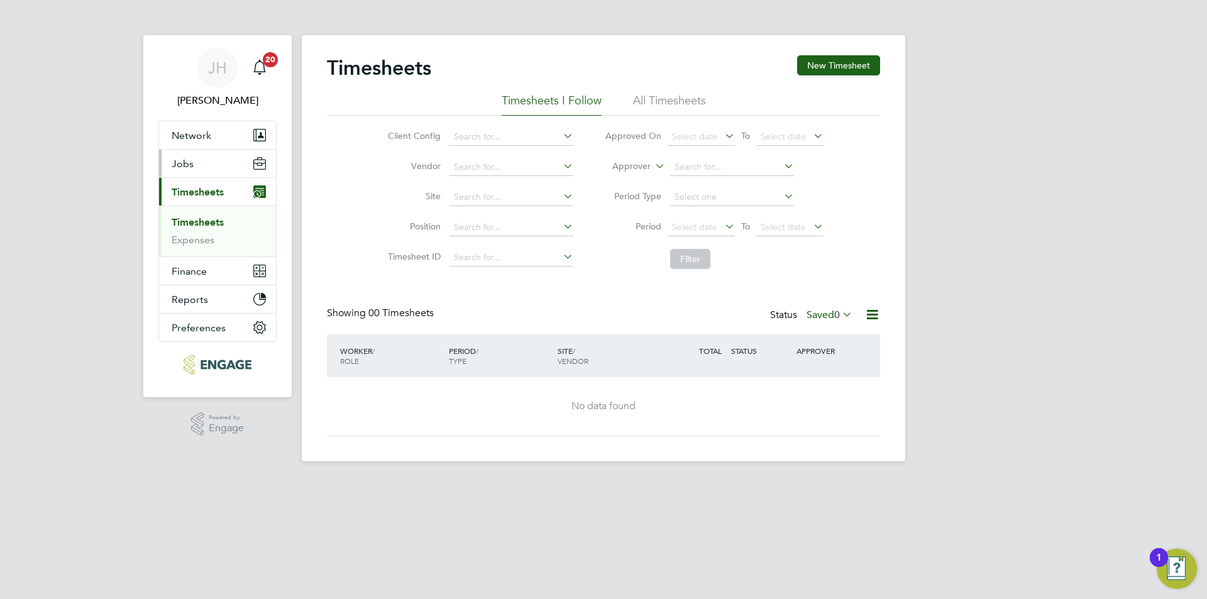
click at [170, 168] on button "Jobs" at bounding box center [217, 164] width 117 height 28
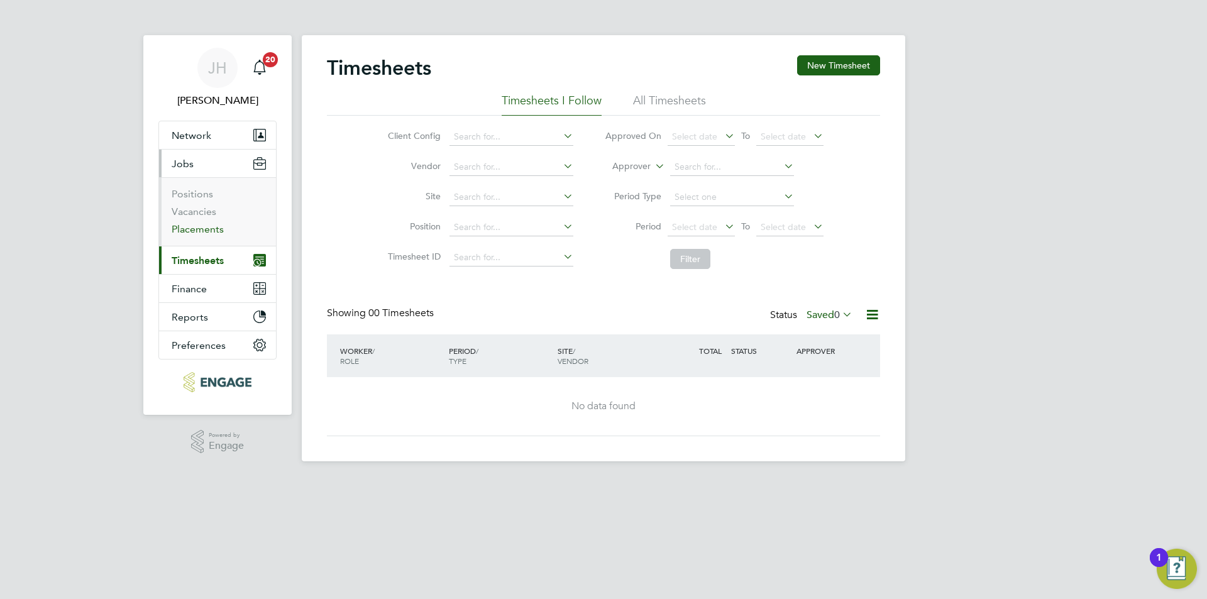
click at [206, 231] on link "Placements" at bounding box center [198, 229] width 52 height 12
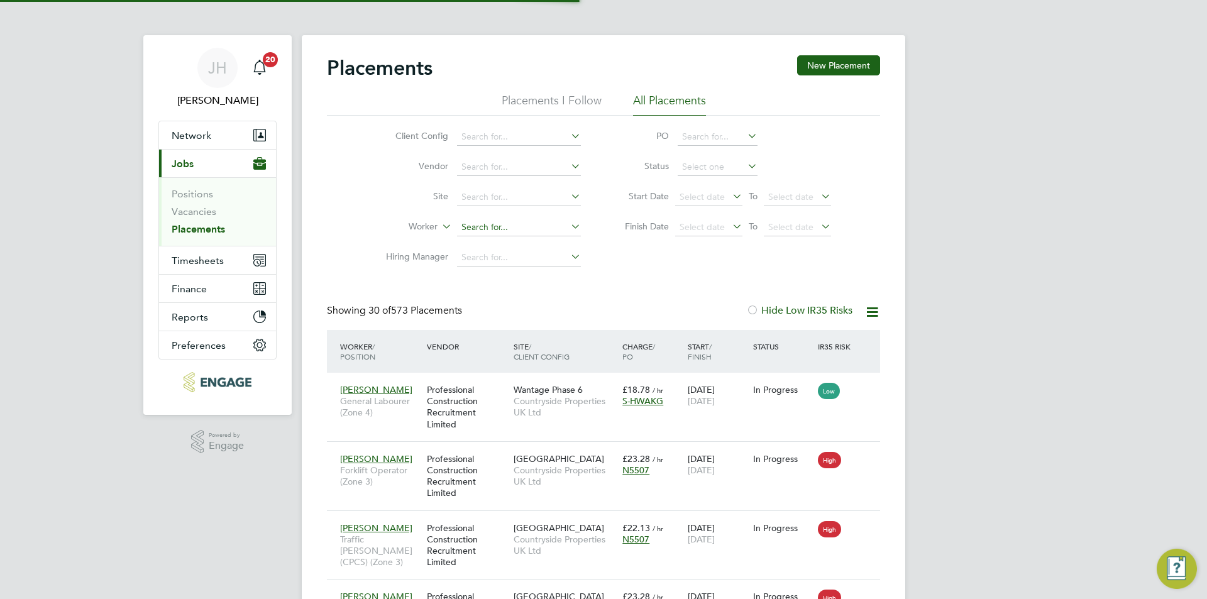
click at [492, 223] on input at bounding box center [519, 228] width 124 height 18
click at [519, 248] on li "[PERSON_NAME]" at bounding box center [533, 244] width 155 height 17
type input "[PERSON_NAME]"
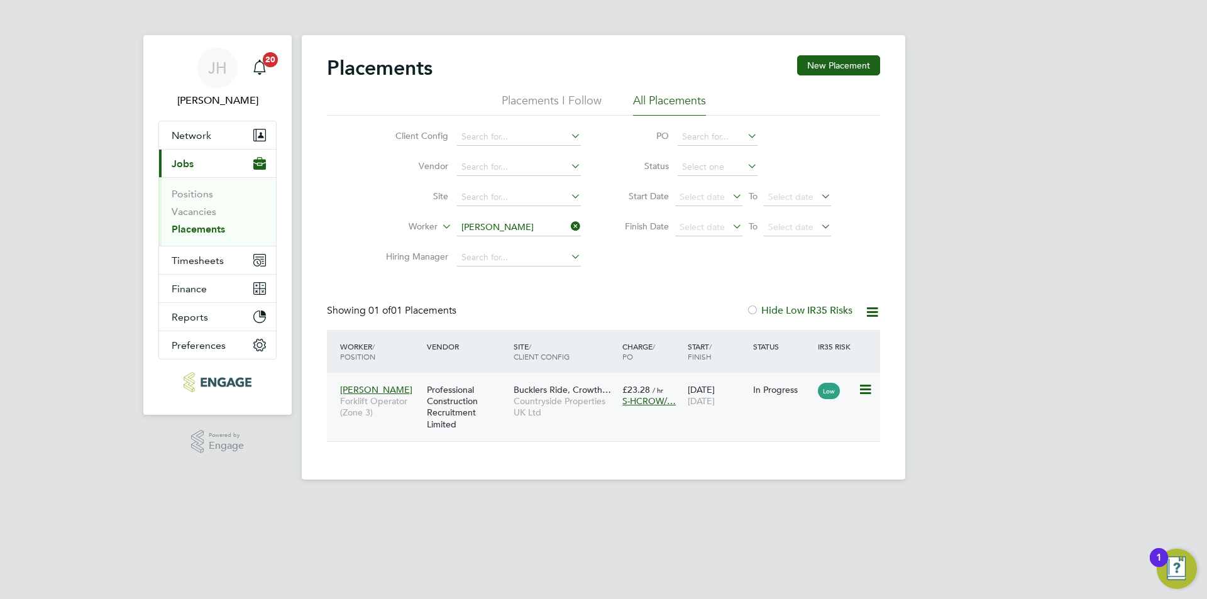
click at [734, 416] on div "[PERSON_NAME] Forklift Operator (Zone 3) Professional Construction Recruitment …" at bounding box center [603, 407] width 553 height 69
click at [863, 386] on icon at bounding box center [864, 389] width 13 height 15
click at [712, 387] on div "[DATE] [DATE]" at bounding box center [717, 395] width 65 height 35
click at [219, 255] on span "Timesheets" at bounding box center [198, 261] width 52 height 12
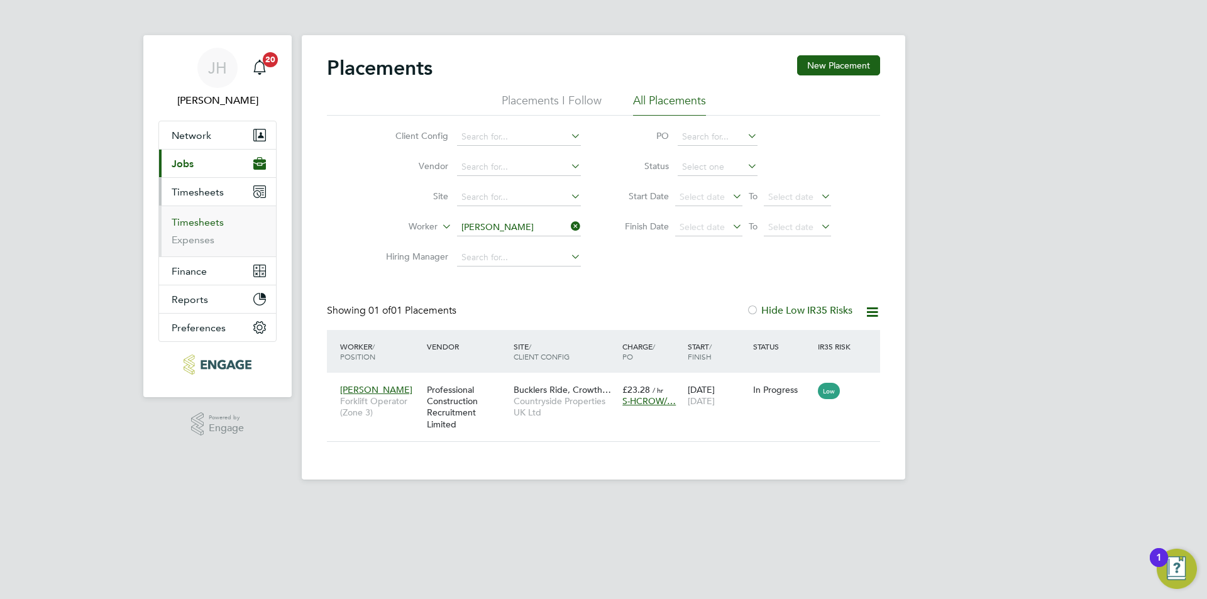
click at [217, 223] on link "Timesheets" at bounding box center [198, 222] width 52 height 12
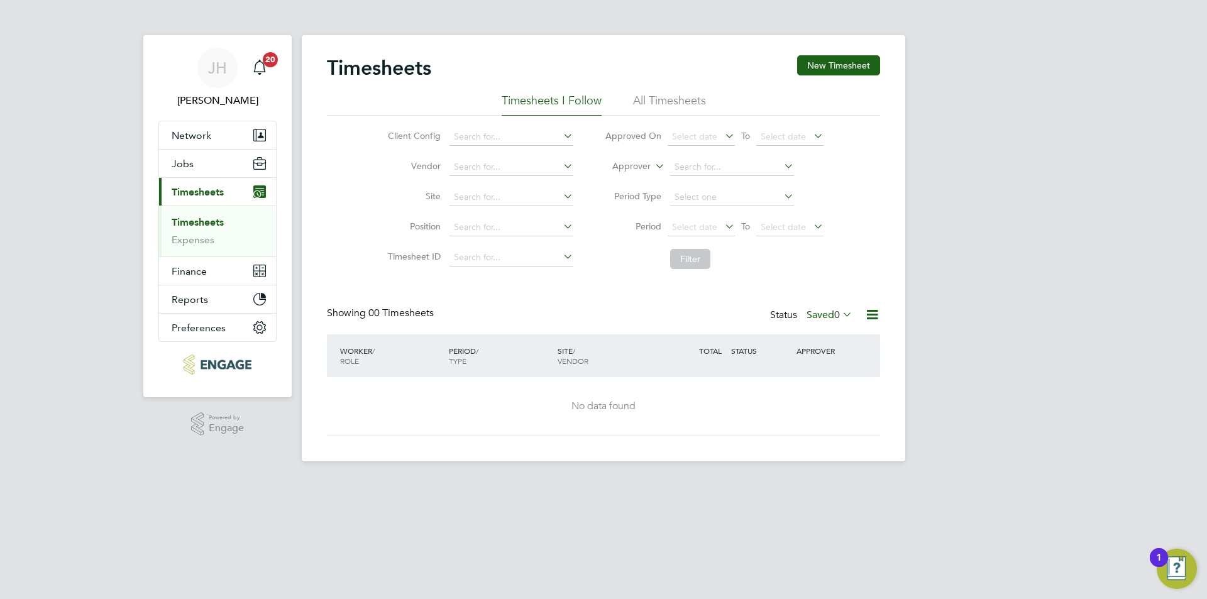
click at [928, 245] on div "[PERSON_NAME] Notifications 20 Applications: Network Team Members Businesses Si…" at bounding box center [603, 241] width 1207 height 482
click at [829, 70] on button "New Timesheet" at bounding box center [838, 65] width 83 height 20
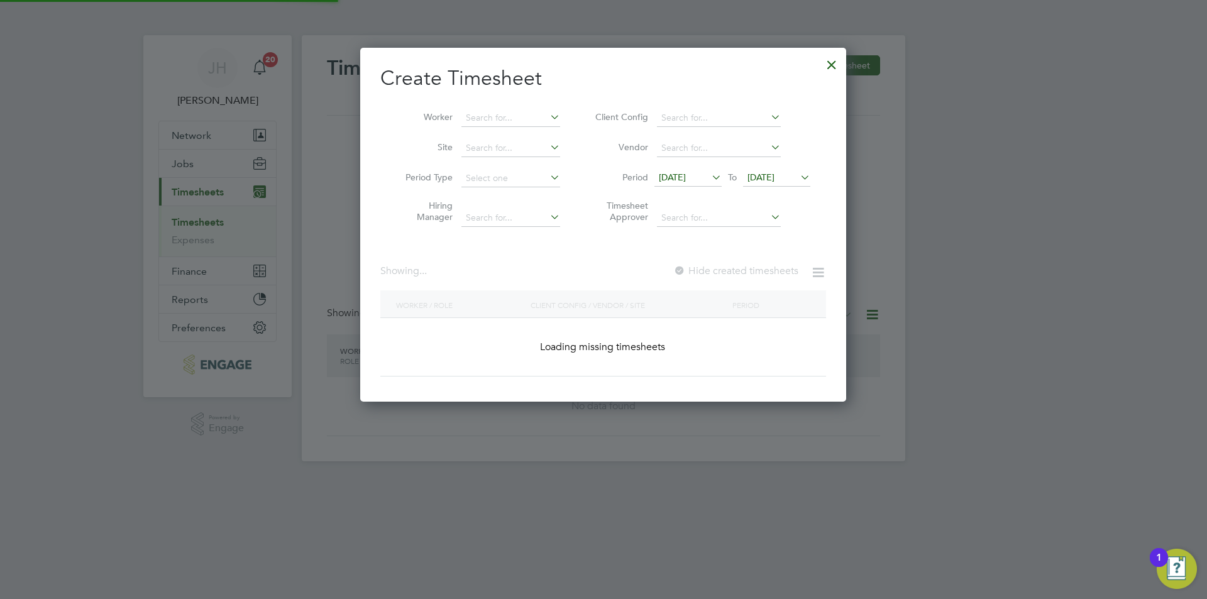
scroll to position [902, 487]
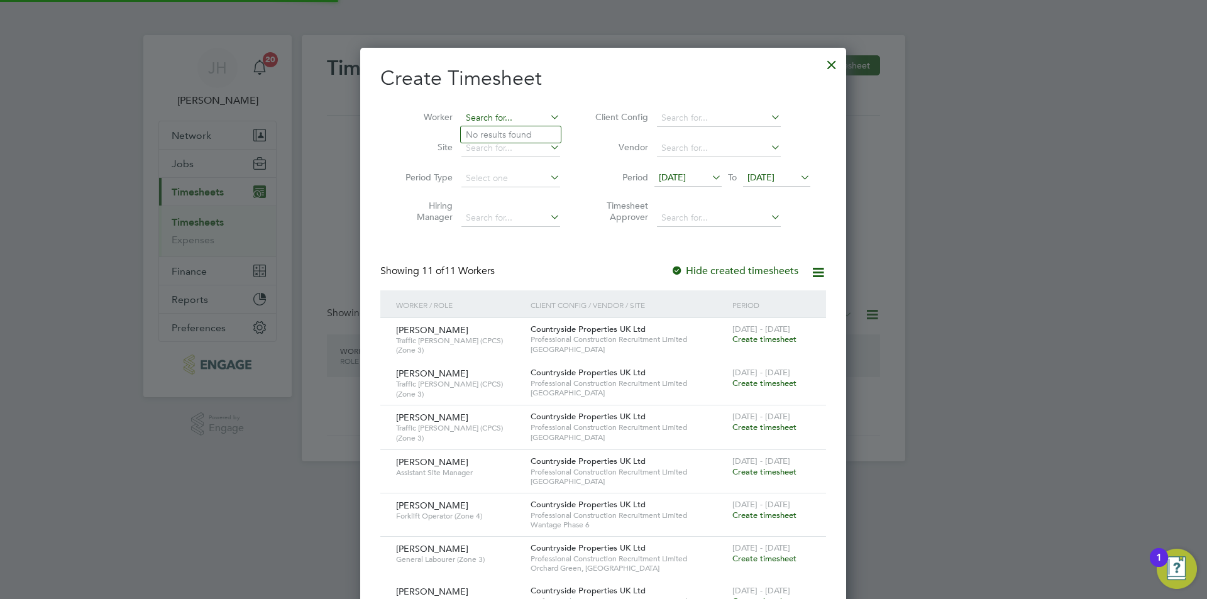
click at [517, 115] on input at bounding box center [510, 118] width 99 height 18
click at [516, 131] on li "[PERSON_NAME]" at bounding box center [538, 134] width 155 height 17
type input "[PERSON_NAME]"
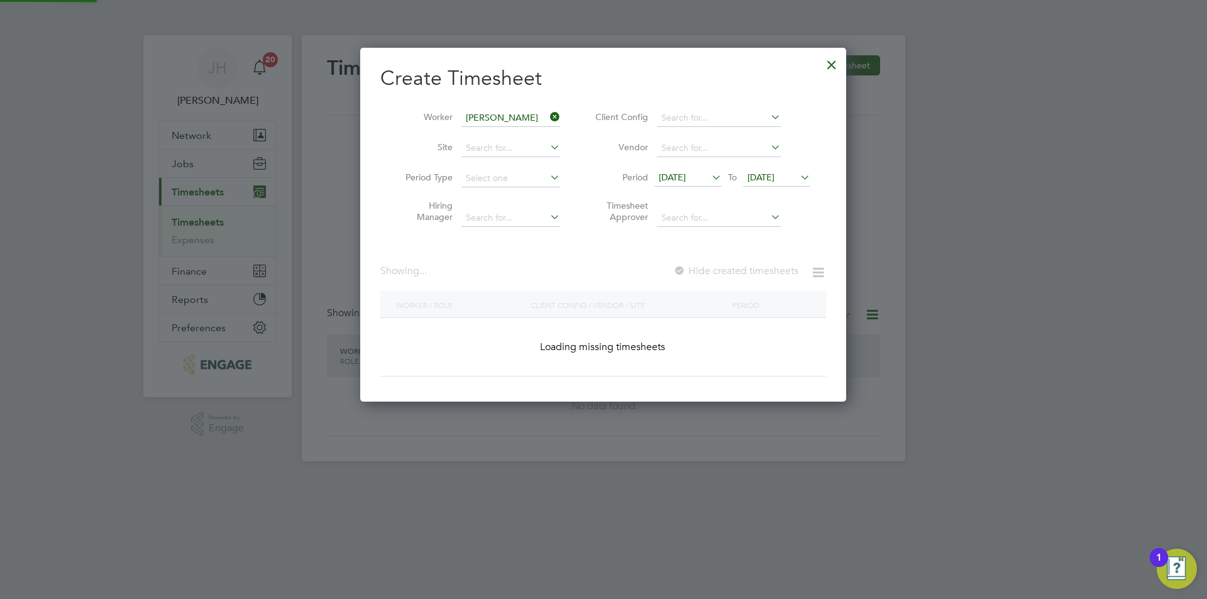
scroll to position [355, 487]
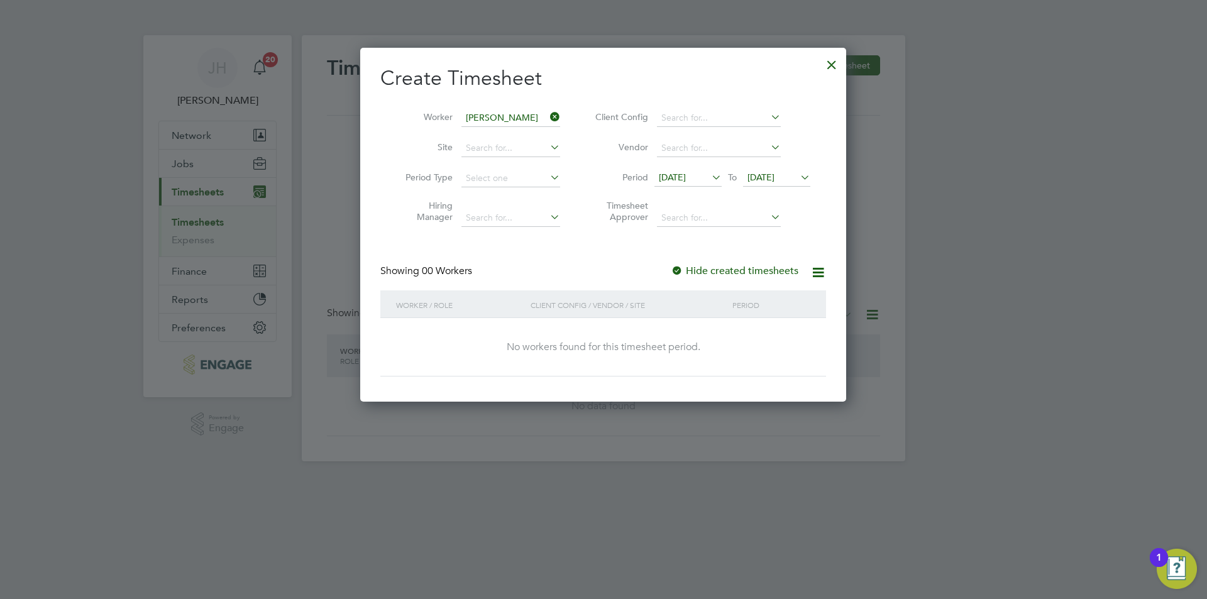
click at [716, 270] on label "Hide created timesheets" at bounding box center [735, 271] width 128 height 13
click at [686, 175] on span "[DATE]" at bounding box center [672, 177] width 27 height 11
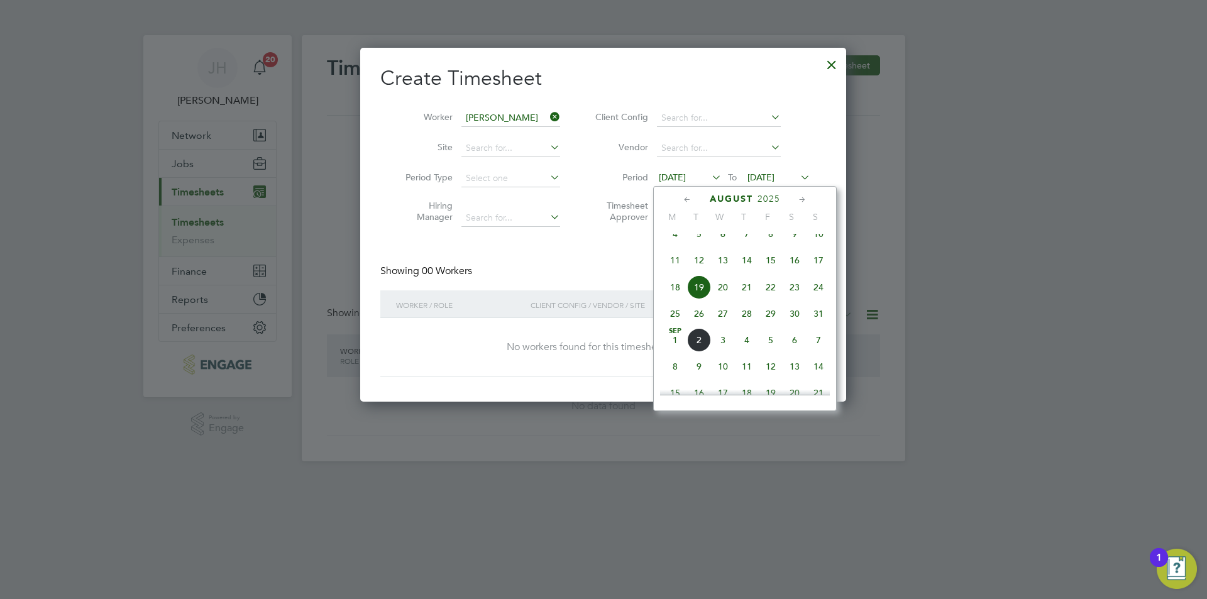
click at [671, 323] on span "25" at bounding box center [675, 314] width 24 height 24
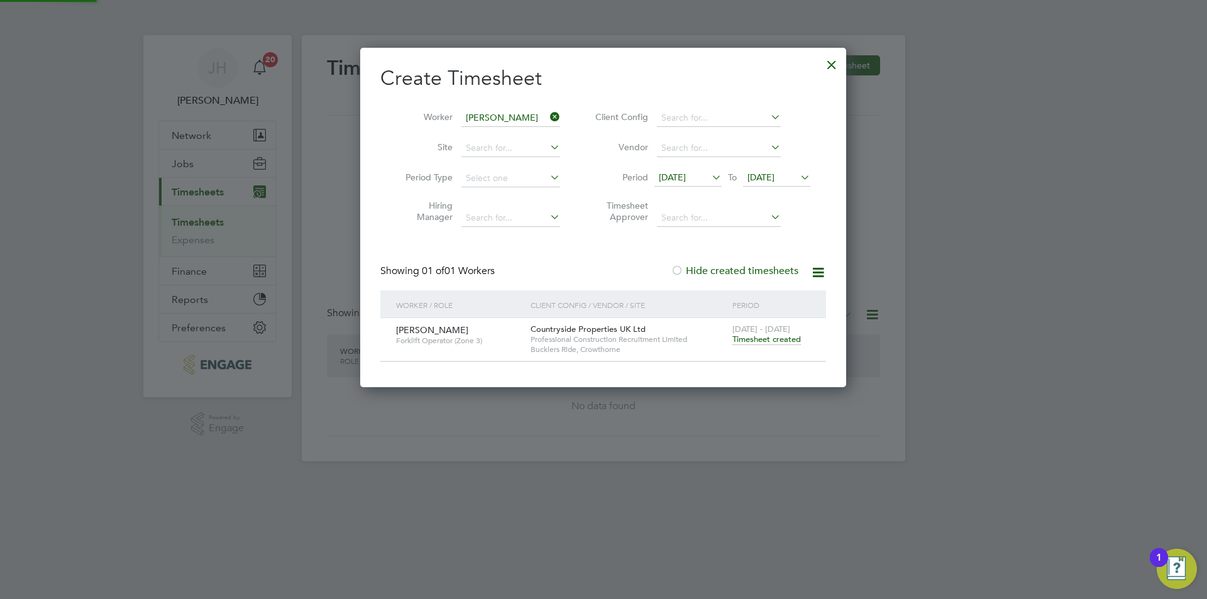
click at [765, 176] on span "[DATE]" at bounding box center [761, 177] width 27 height 11
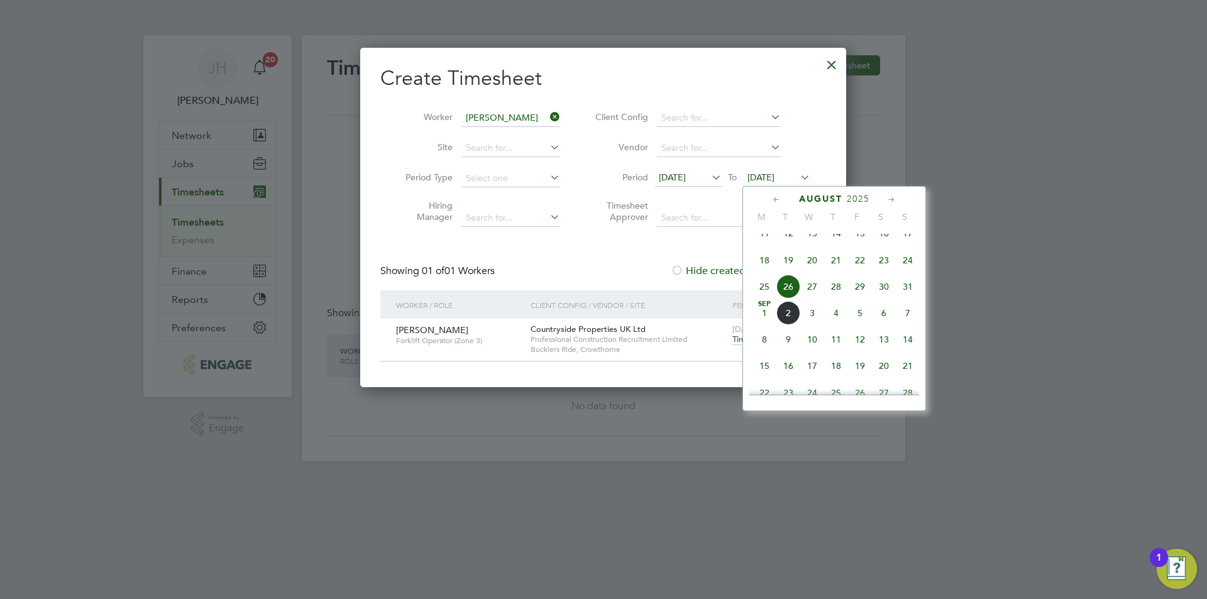
click at [906, 299] on span "31" at bounding box center [908, 287] width 24 height 24
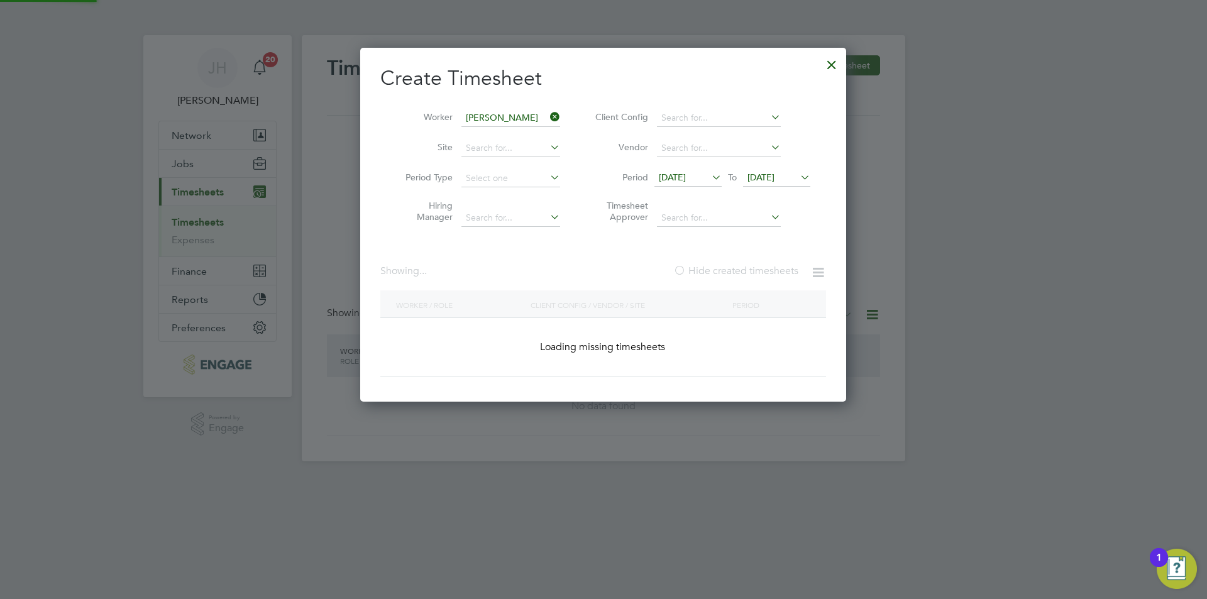
scroll to position [339, 487]
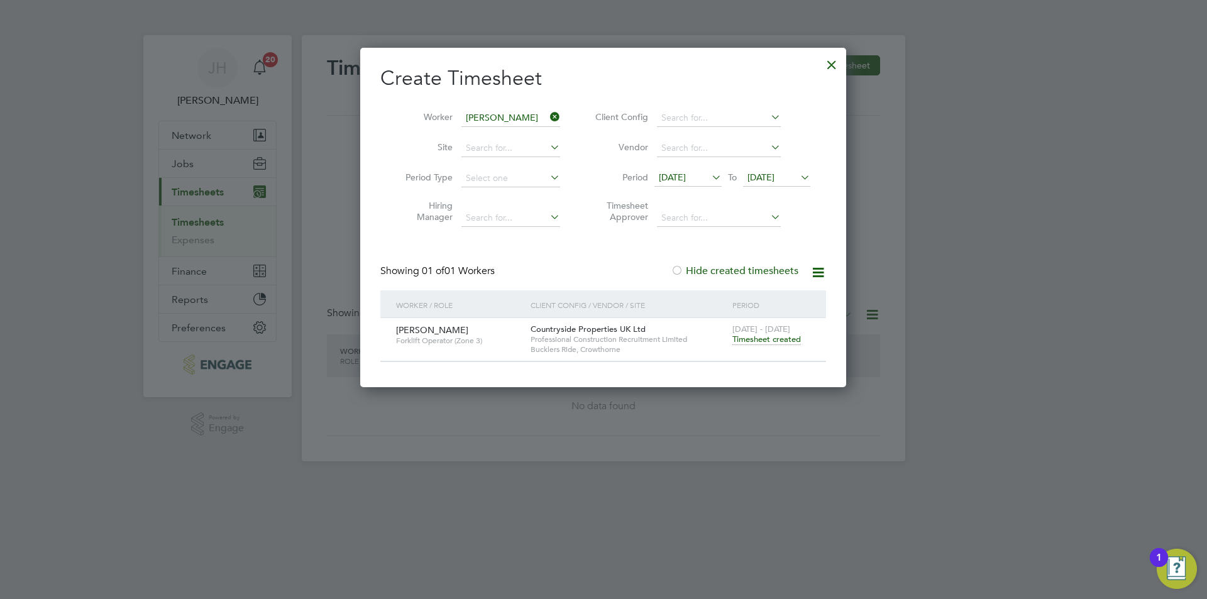
click at [770, 339] on span "Timesheet created" at bounding box center [766, 339] width 69 height 11
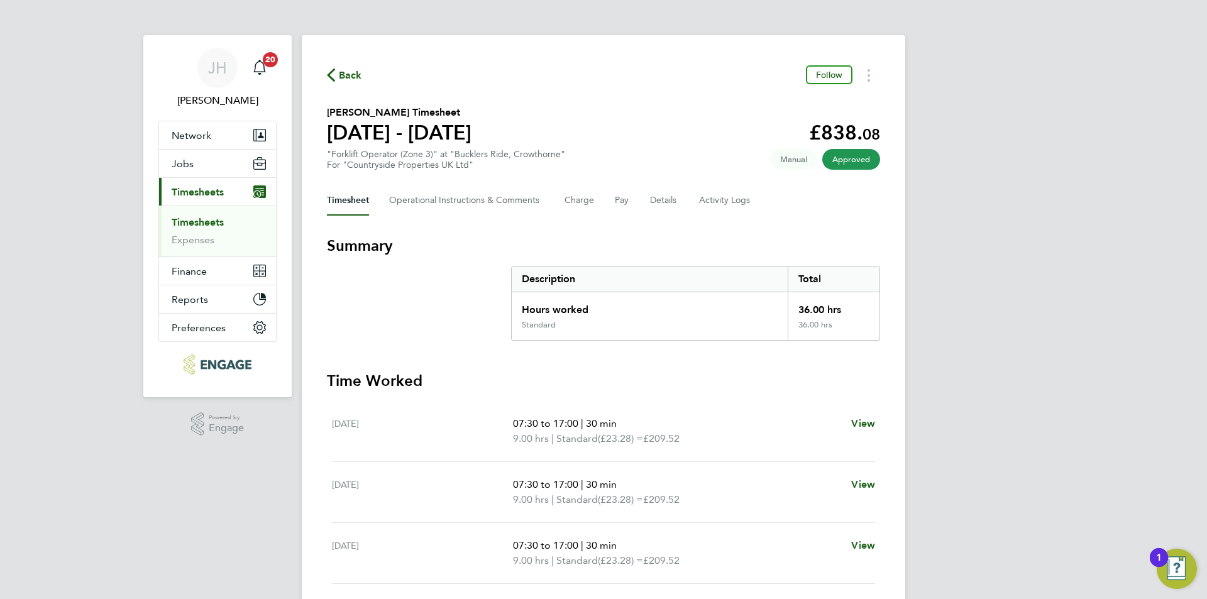
click at [348, 74] on span "Back" at bounding box center [350, 75] width 23 height 15
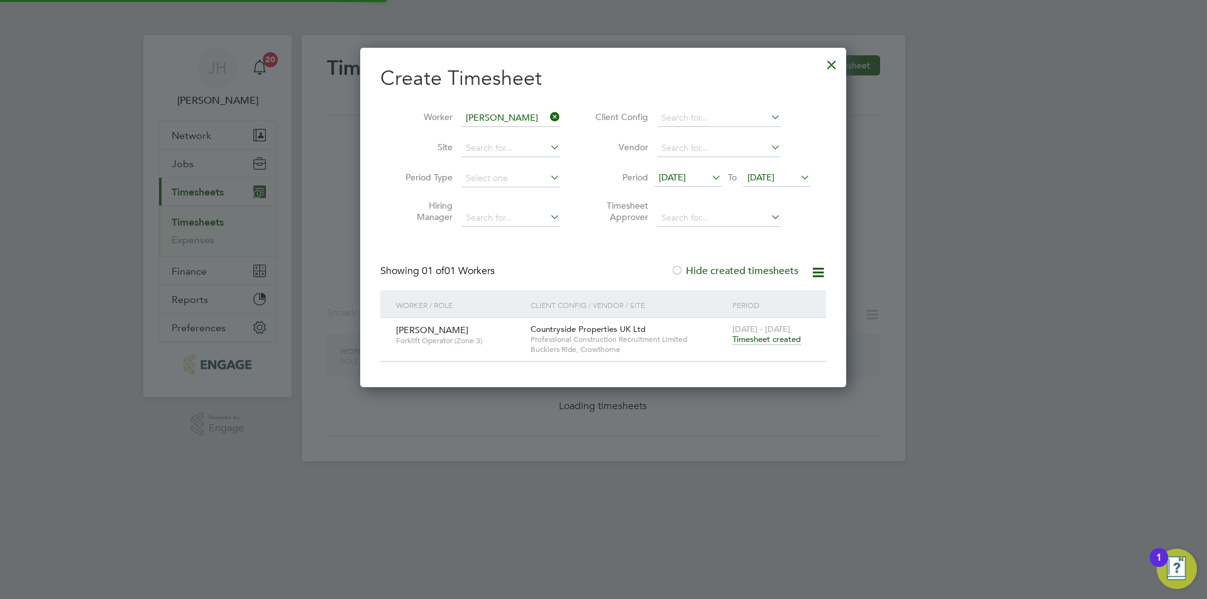
scroll to position [6, 6]
click at [825, 59] on div at bounding box center [831, 61] width 23 height 23
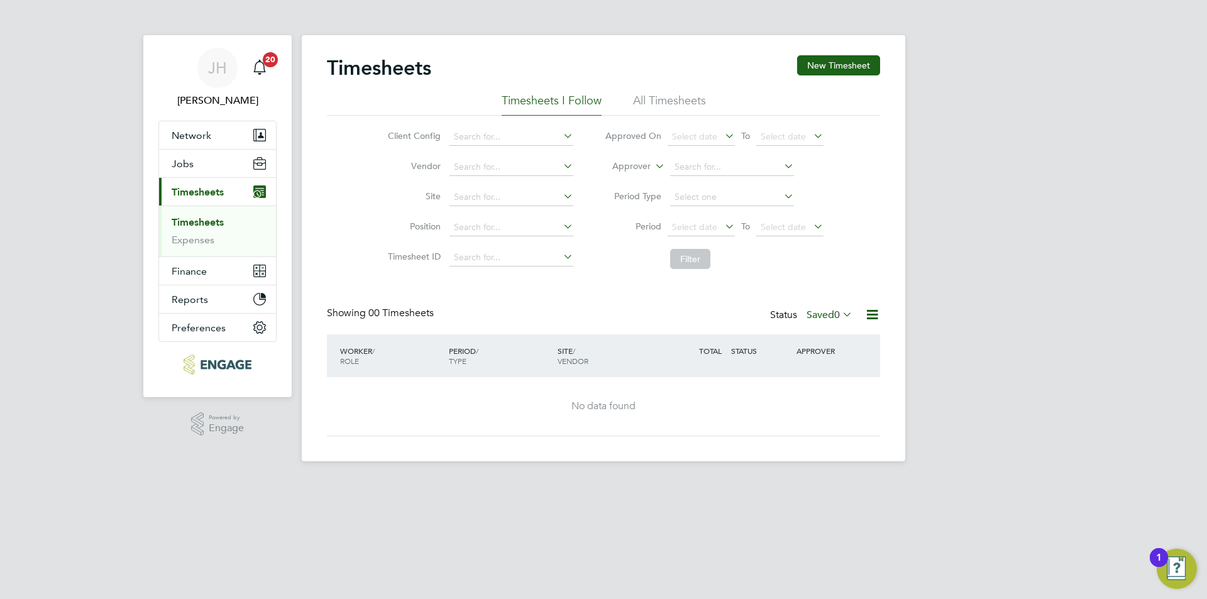
click at [957, 157] on div "[PERSON_NAME] Notifications 20 Applications: Network Team Members Businesses Si…" at bounding box center [603, 241] width 1207 height 482
click at [698, 94] on li "All Timesheets" at bounding box center [669, 104] width 73 height 23
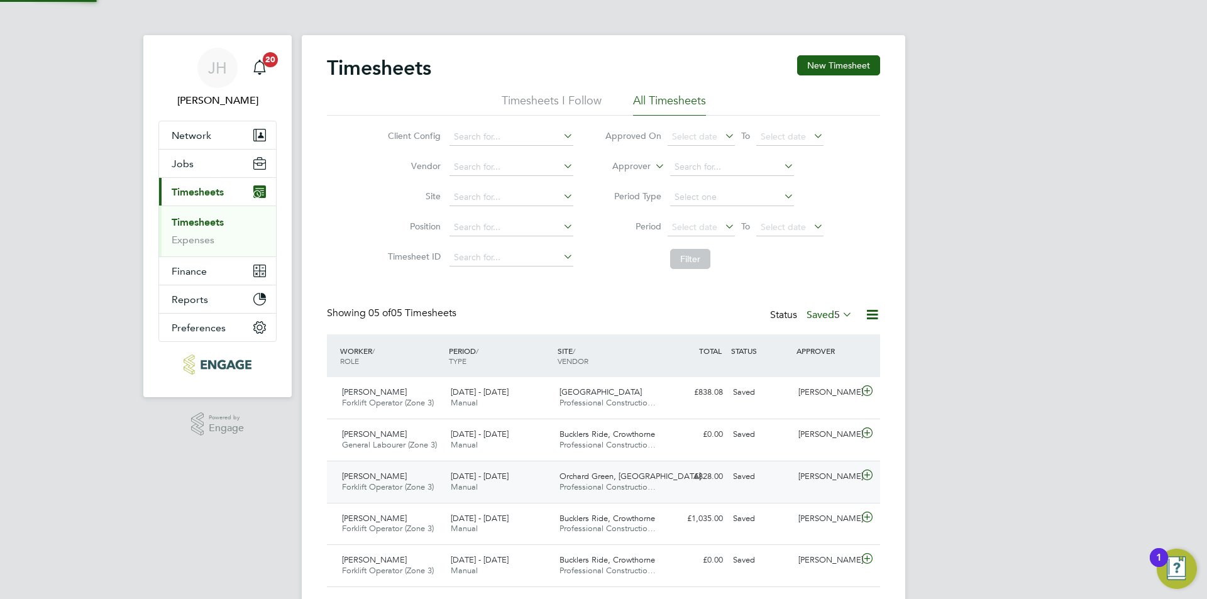
scroll to position [32, 109]
click at [827, 326] on div "Showing 05 of 05 Timesheets Status Saved 5" at bounding box center [603, 321] width 553 height 28
click at [837, 311] on span "5" at bounding box center [837, 315] width 6 height 13
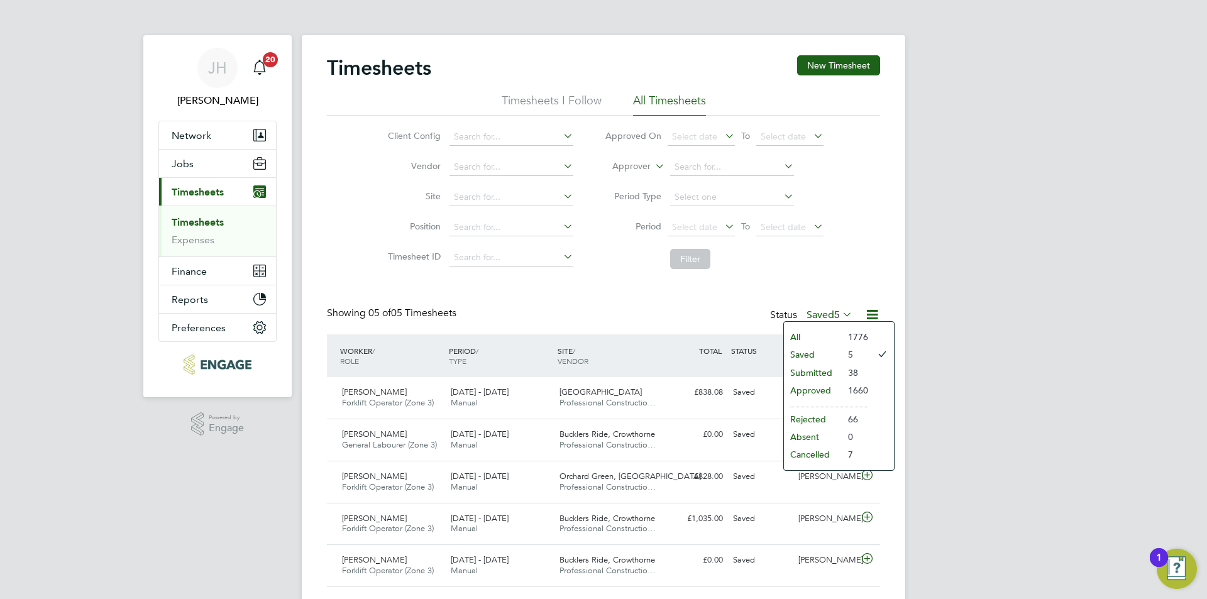
click at [814, 389] on li "Approved" at bounding box center [813, 391] width 58 height 18
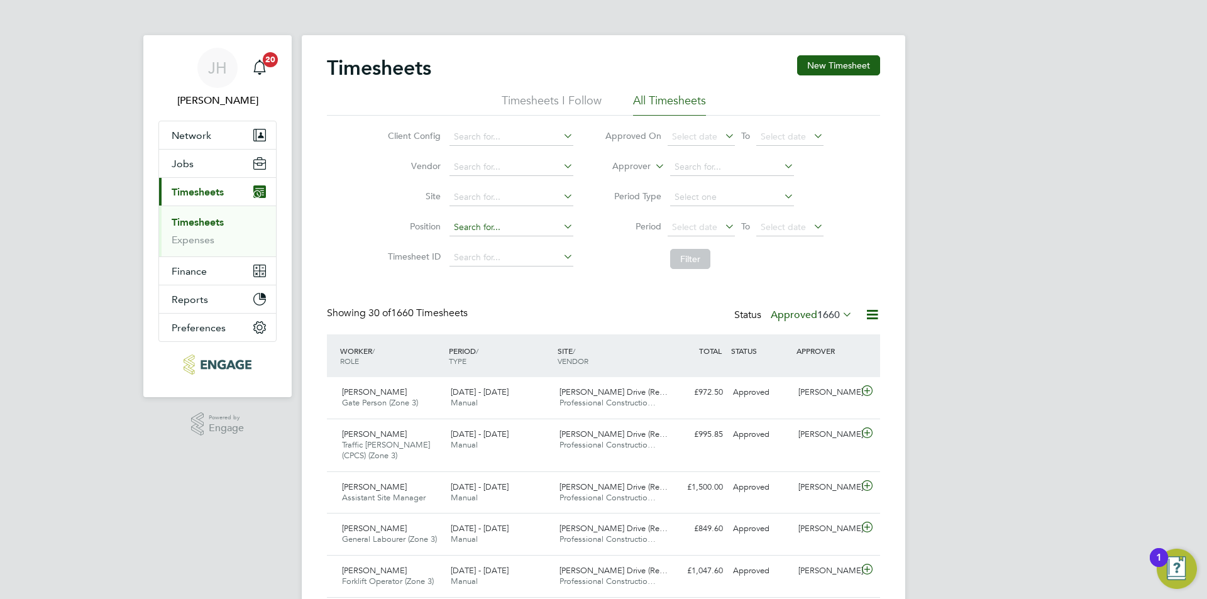
click at [497, 231] on input at bounding box center [512, 228] width 124 height 18
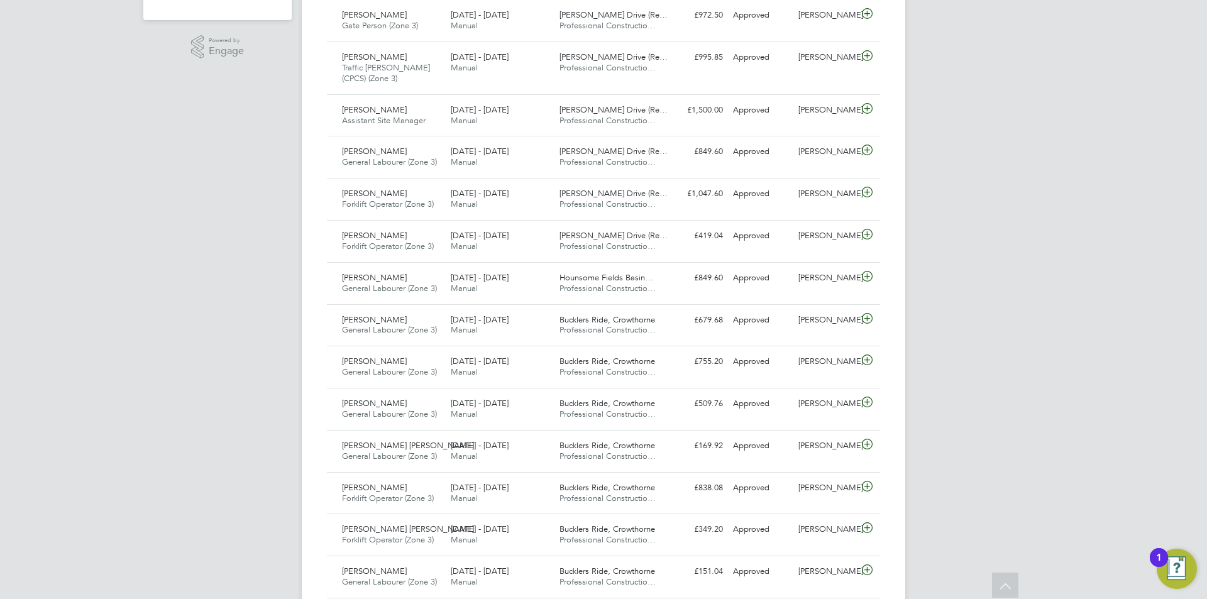
click at [1067, 273] on div "[PERSON_NAME] Notifications 20 Applications: Network Team Members Businesses Si…" at bounding box center [603, 499] width 1207 height 1752
click at [627, 494] on span "Professional Constructio…" at bounding box center [608, 498] width 96 height 11
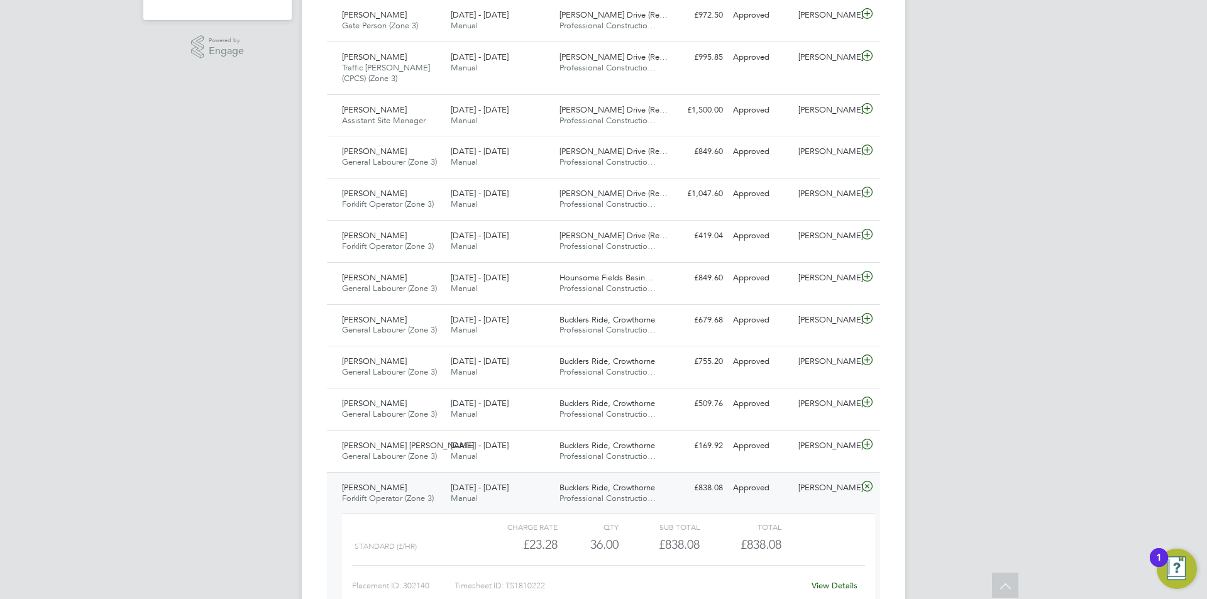
scroll to position [503, 0]
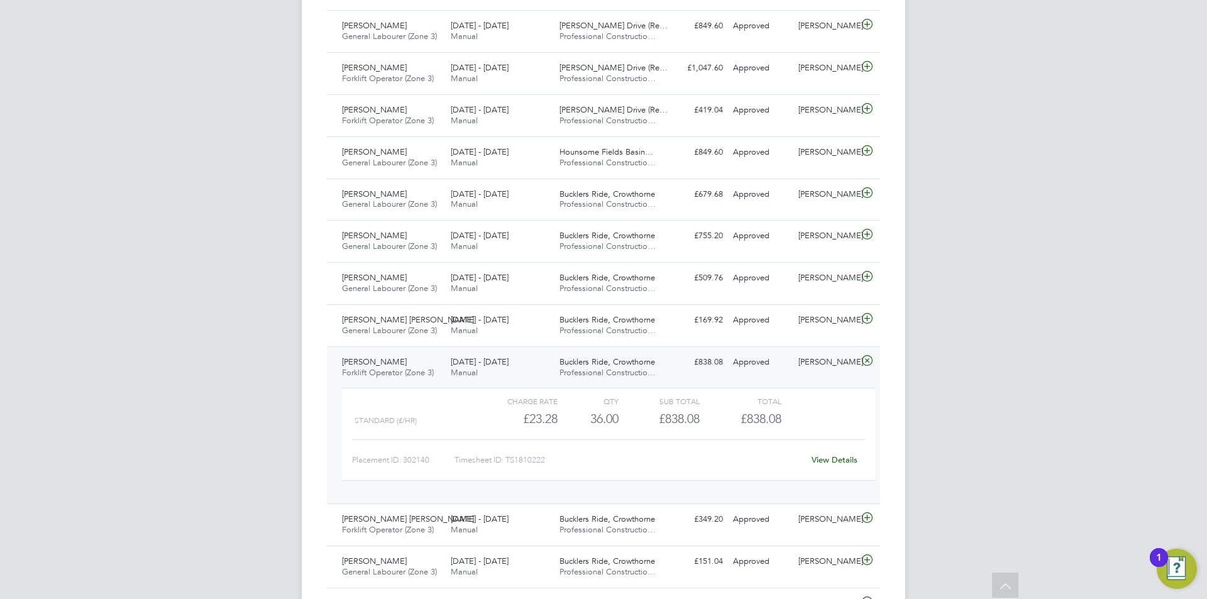
click at [1043, 319] on div "[PERSON_NAME] Notifications 20 Applications: Network Team Members Businesses Si…" at bounding box center [603, 430] width 1207 height 1867
click at [837, 372] on div "[PERSON_NAME]" at bounding box center [825, 362] width 65 height 21
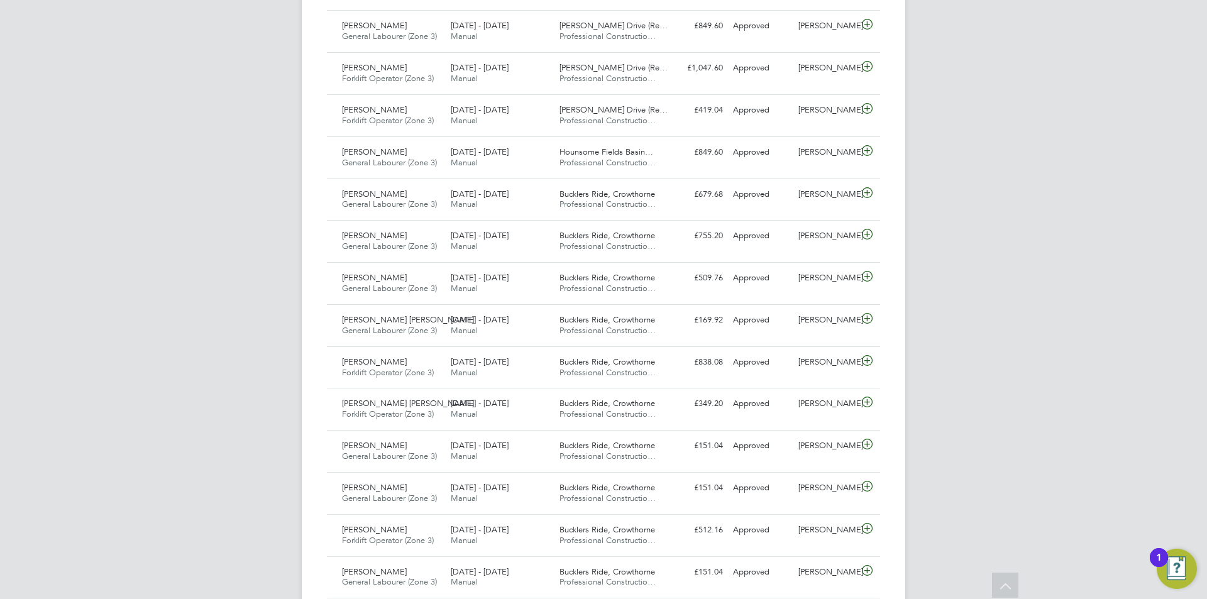
click at [952, 359] on div "[PERSON_NAME] Notifications 20 Applications: Network Team Members Businesses Si…" at bounding box center [603, 373] width 1207 height 1752
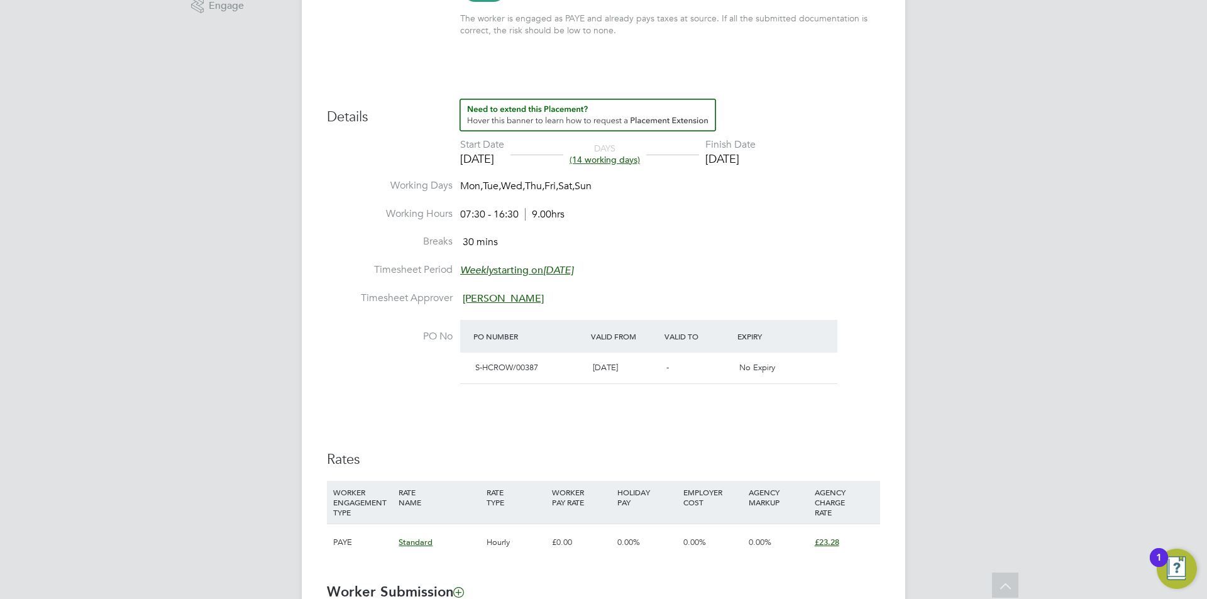
scroll to position [713, 0]
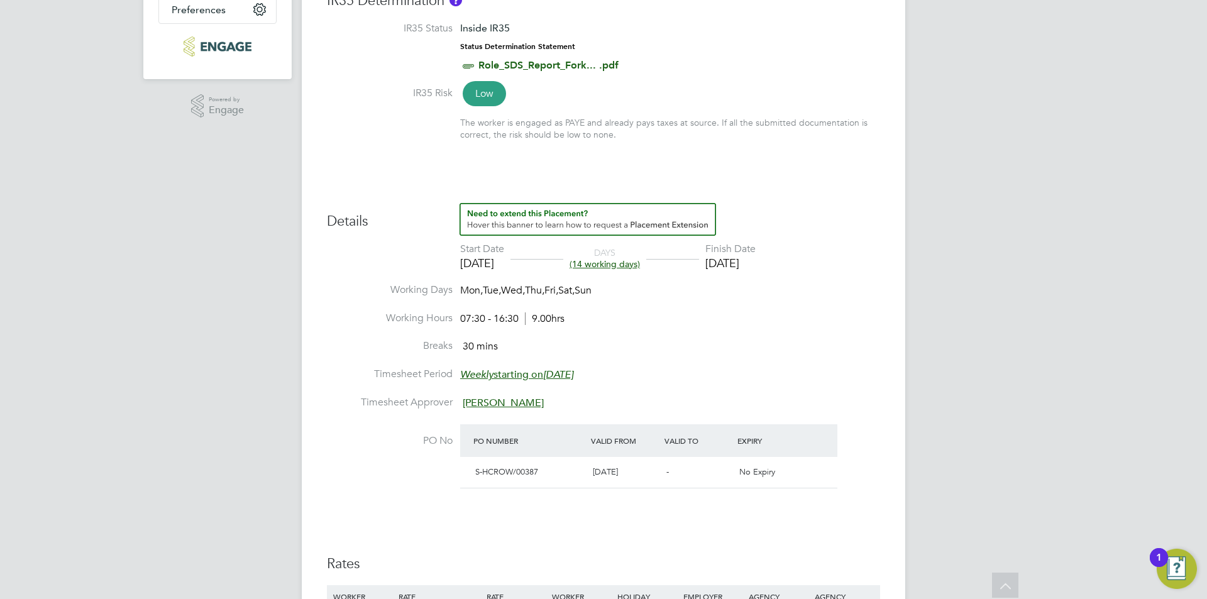
click at [969, 281] on div "JH Jess Hogan Notifications 20 Applications: Network Team Members Businesses Si…" at bounding box center [603, 320] width 1207 height 1313
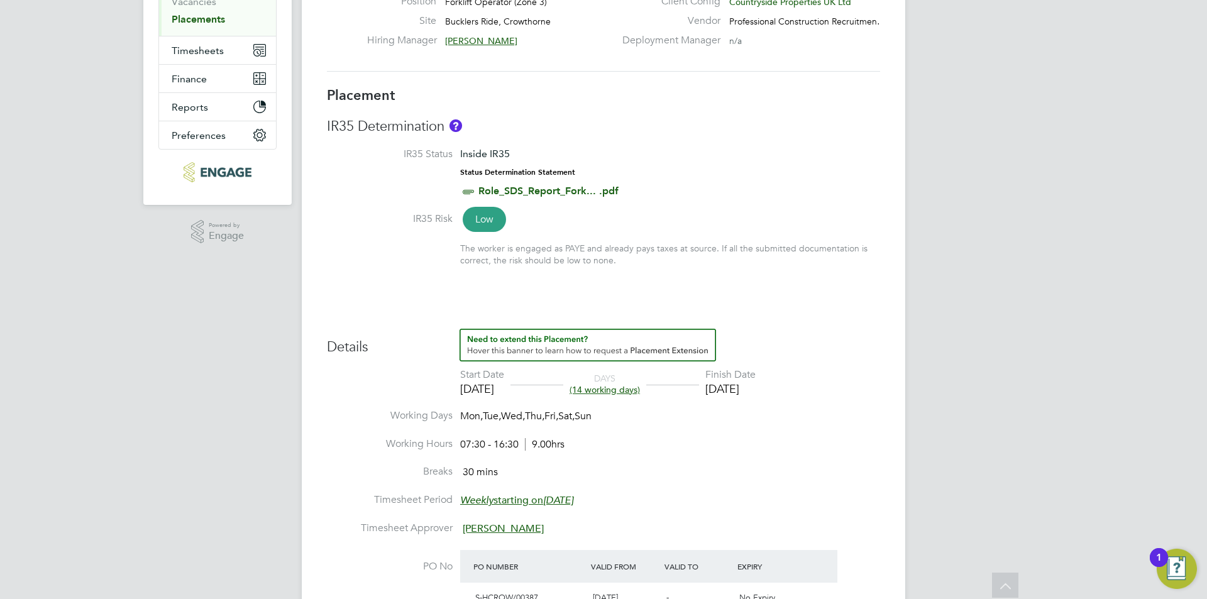
scroll to position [0, 0]
